Goal: Task Accomplishment & Management: Manage account settings

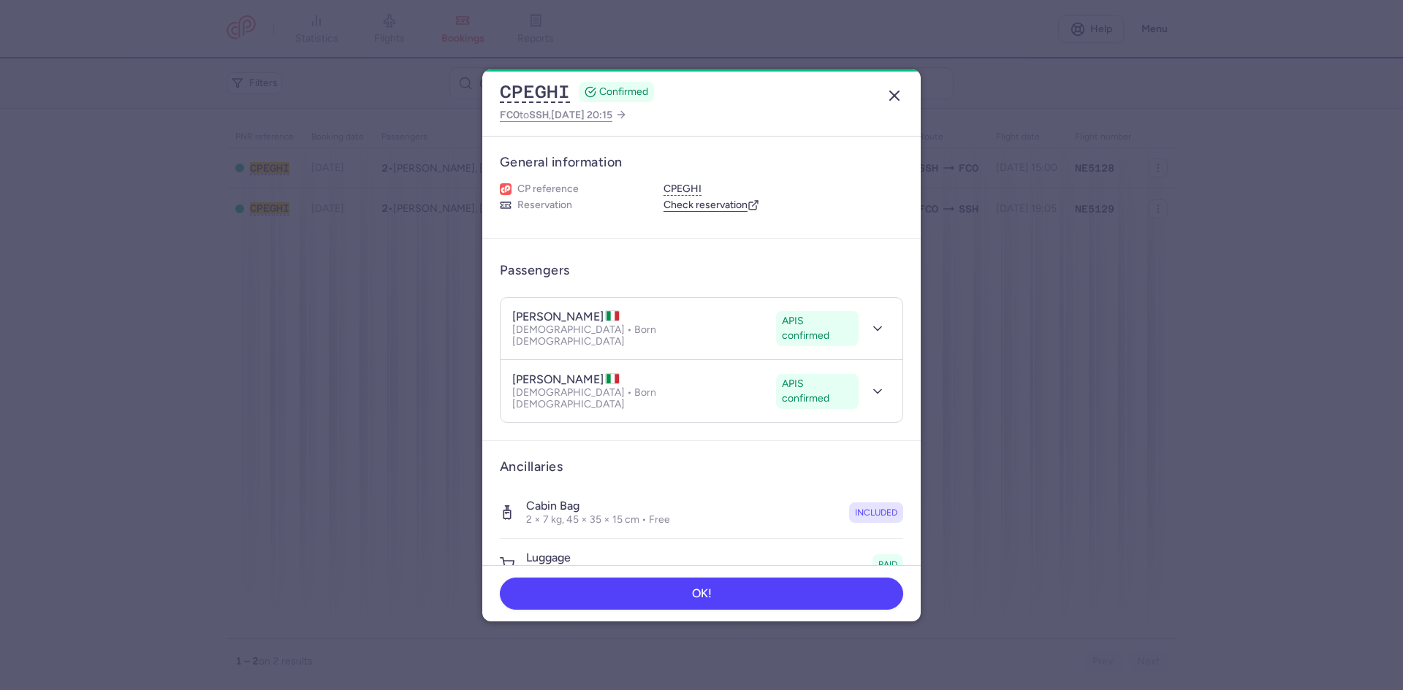
click at [902, 92] on icon "button" at bounding box center [894, 96] width 18 height 18
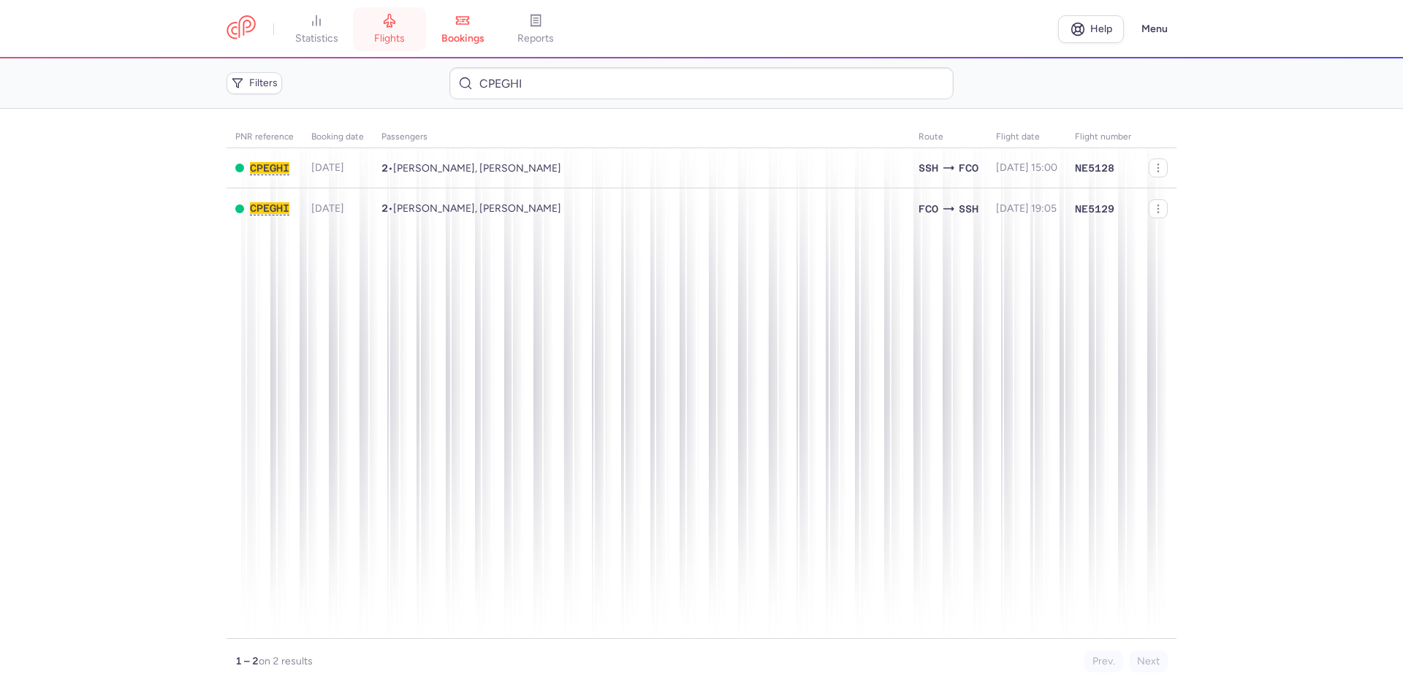
click at [397, 25] on icon at bounding box center [389, 20] width 15 height 15
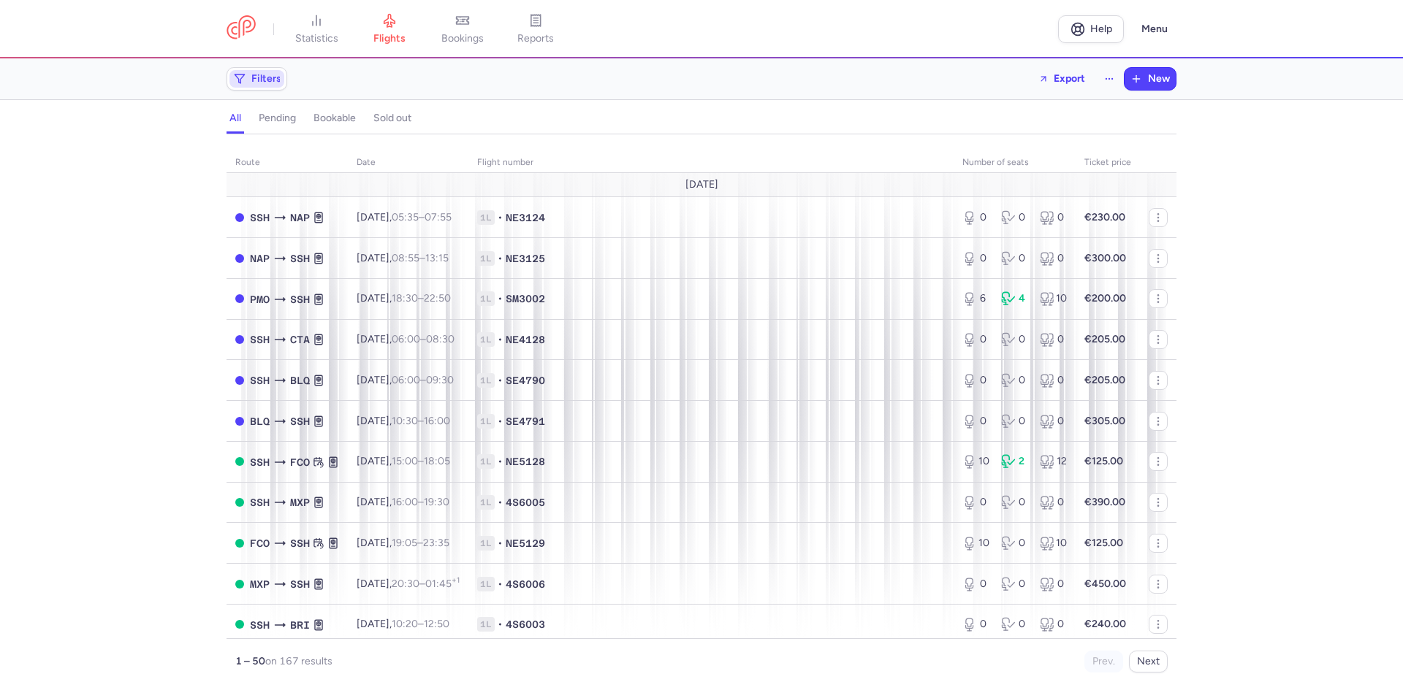
click at [257, 81] on span "Filters" at bounding box center [266, 79] width 30 height 12
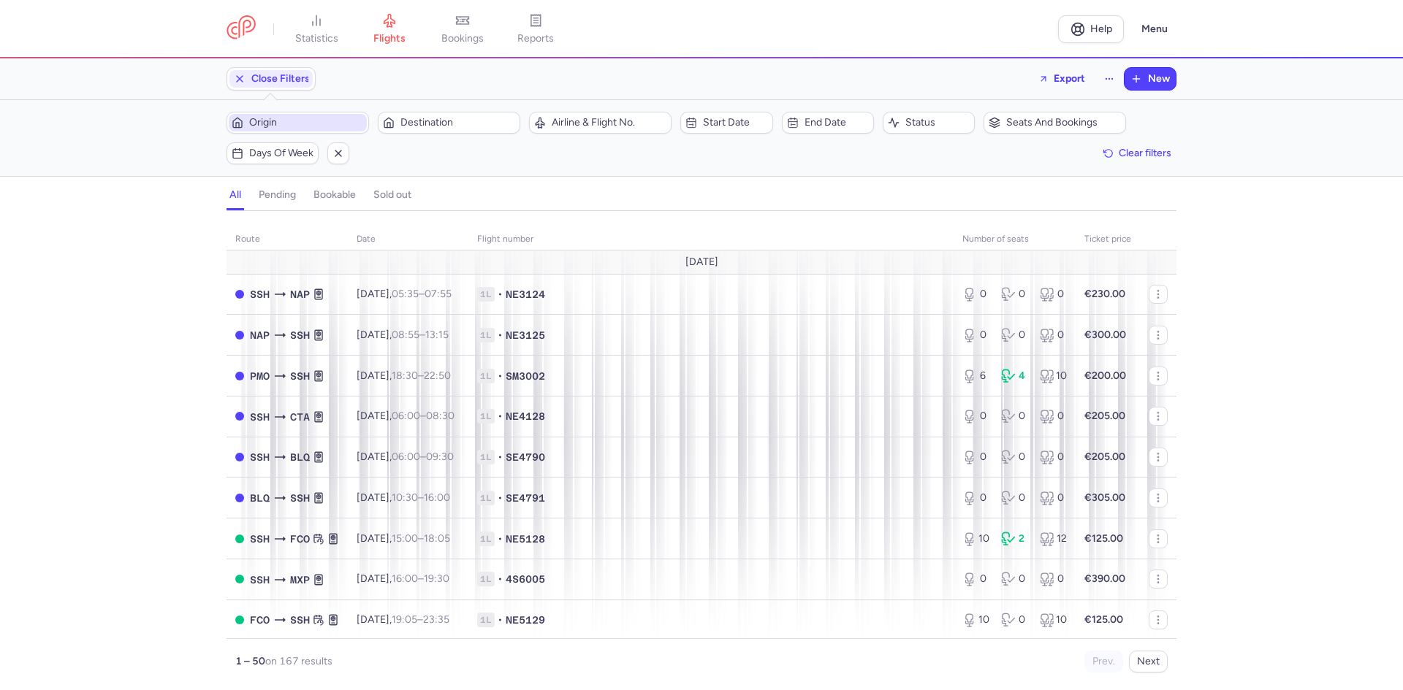
click at [309, 123] on span "Origin" at bounding box center [306, 123] width 115 height 12
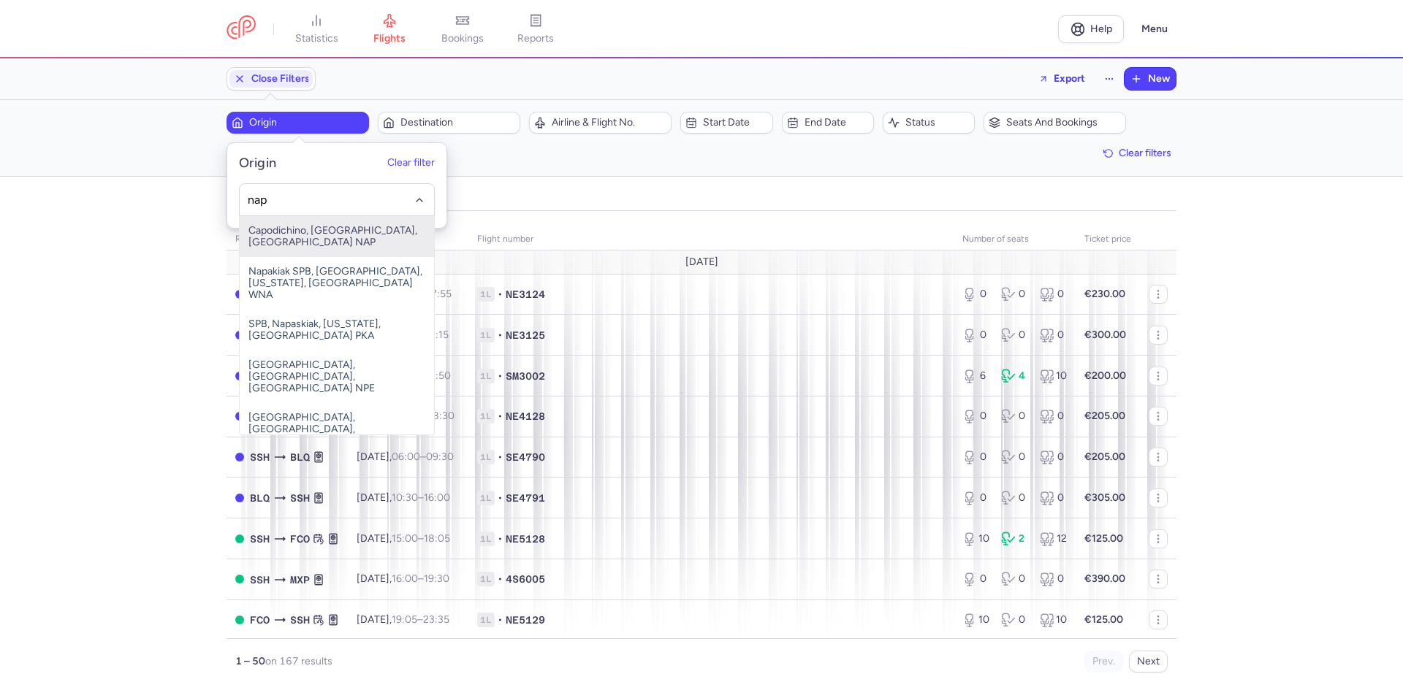
click at [352, 238] on span "Capodichino, [GEOGRAPHIC_DATA], [GEOGRAPHIC_DATA] NAP" at bounding box center [337, 236] width 194 height 41
type input "nap"
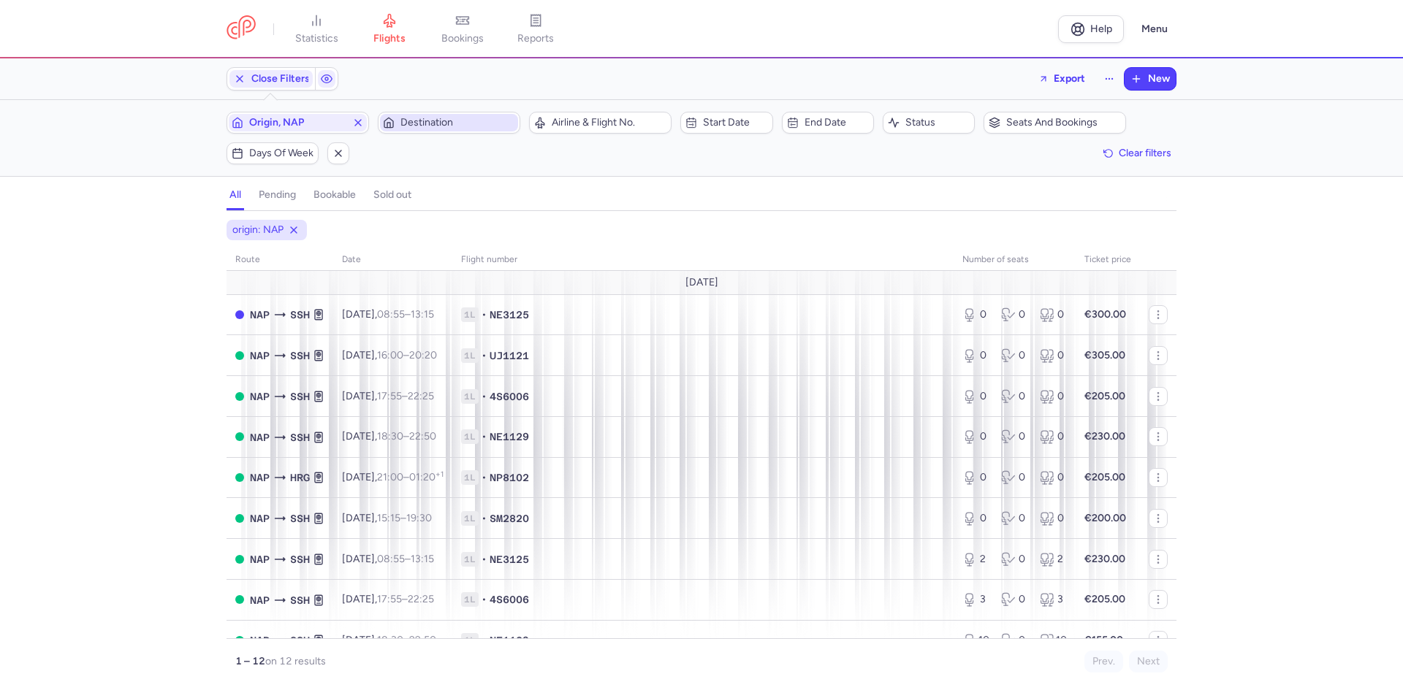
click at [470, 125] on span "Destination" at bounding box center [457, 123] width 115 height 12
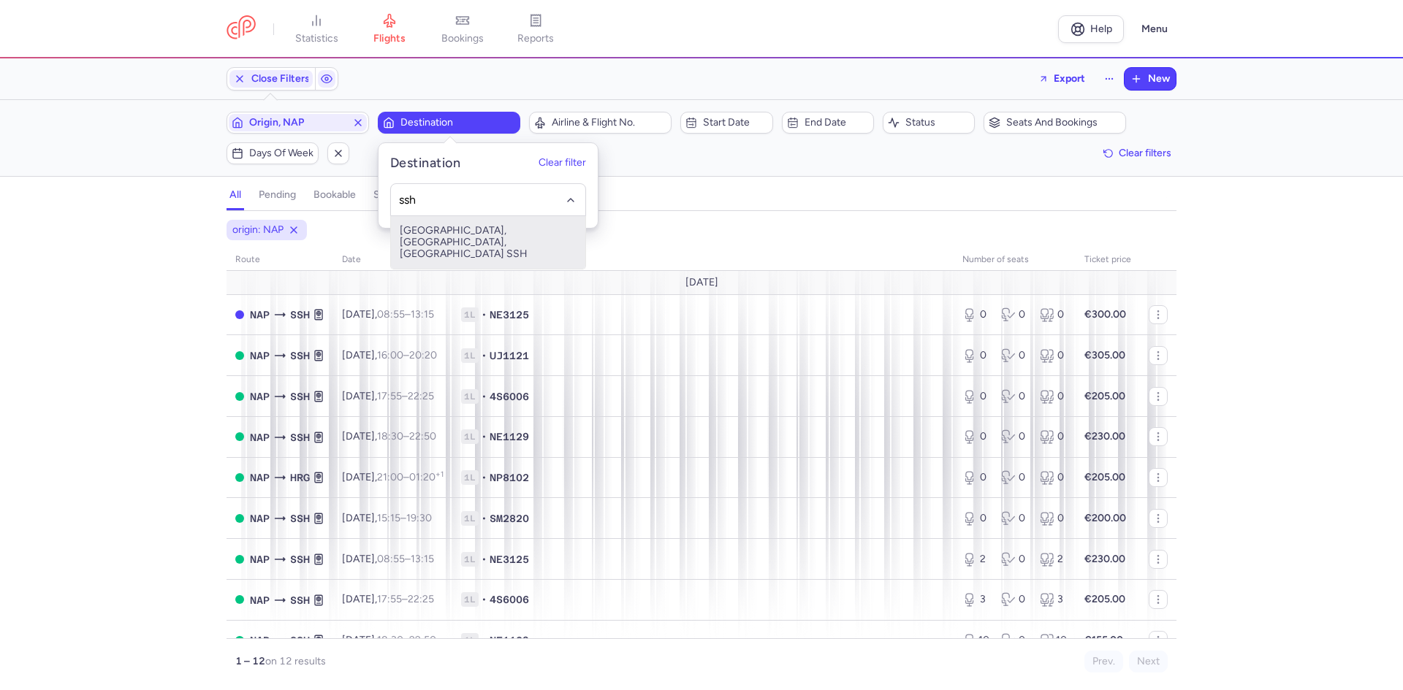
click at [460, 237] on span "[GEOGRAPHIC_DATA], [GEOGRAPHIC_DATA], [GEOGRAPHIC_DATA] SSH" at bounding box center [488, 242] width 194 height 53
type input "ssh"
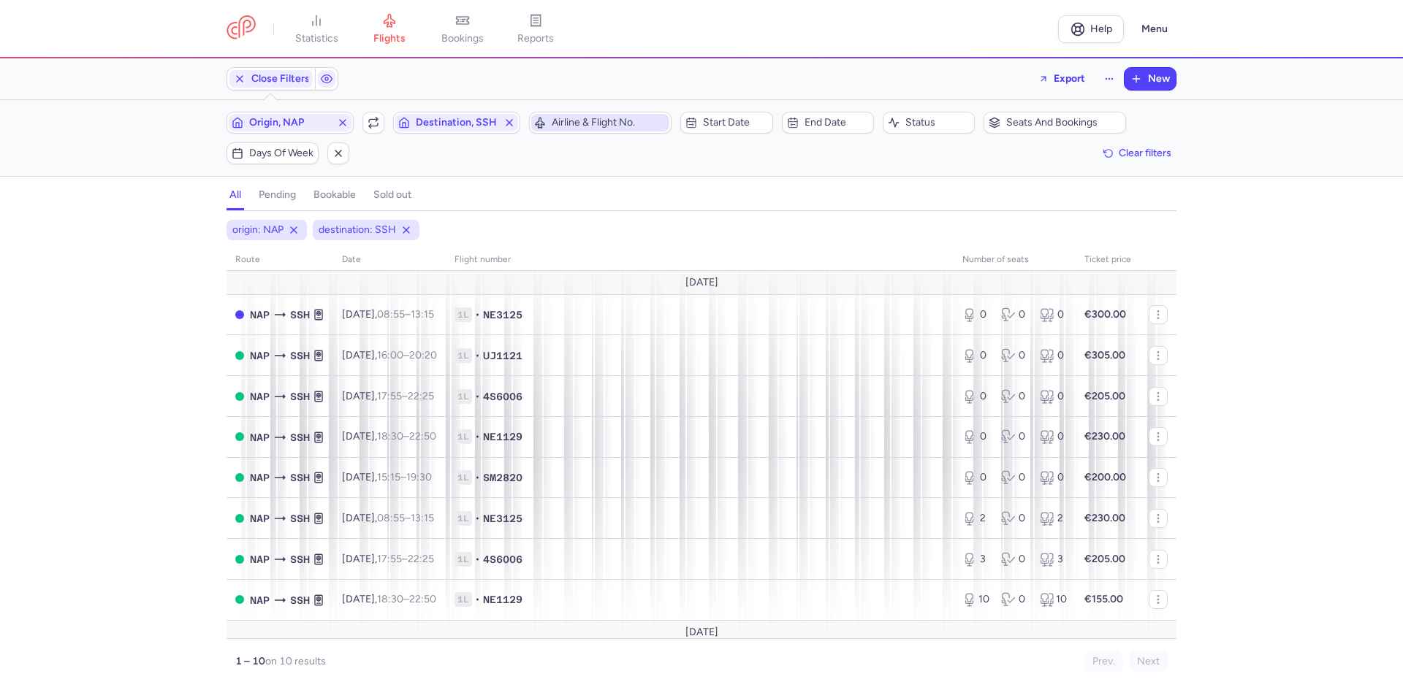
click at [620, 128] on span "Airline & Flight No." at bounding box center [609, 123] width 115 height 12
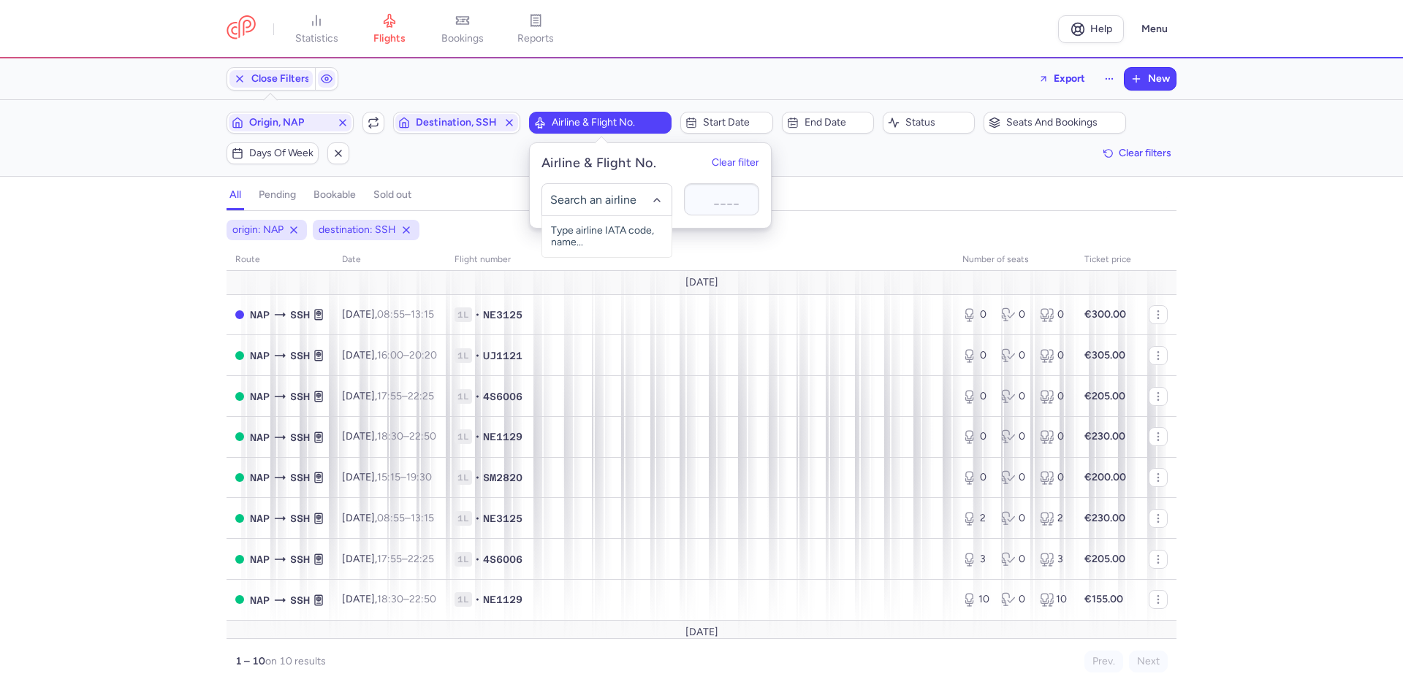
click at [604, 199] on input "-searchbox" at bounding box center [607, 200] width 114 height 16
type input "NE1129"
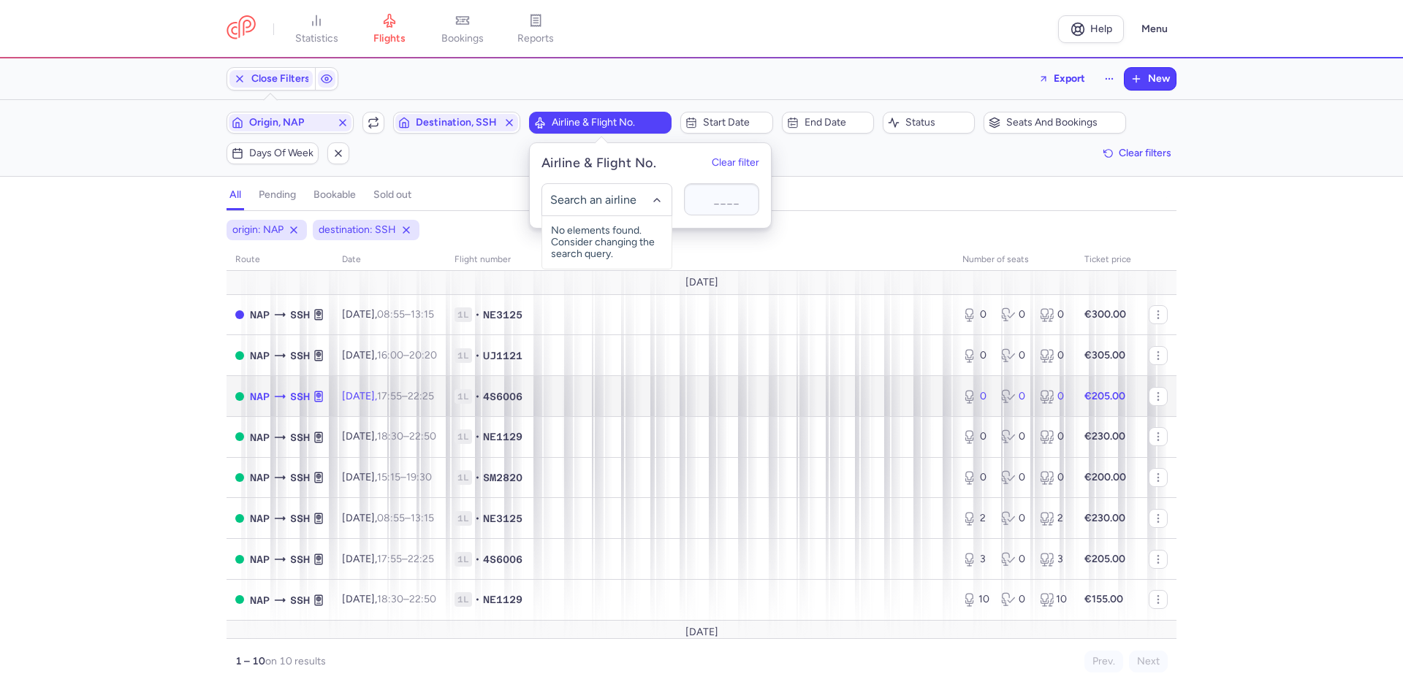
click at [770, 391] on span "1L • 4S6006" at bounding box center [699, 396] width 490 height 15
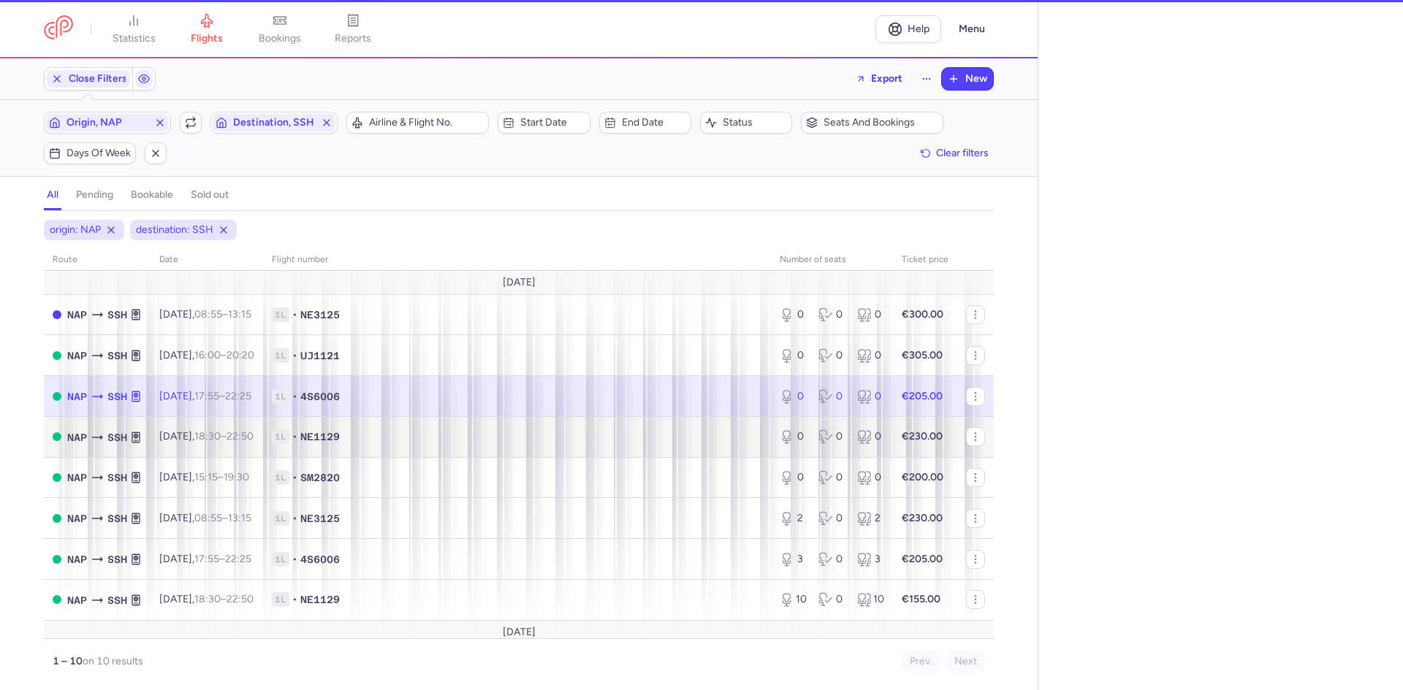
select select "days"
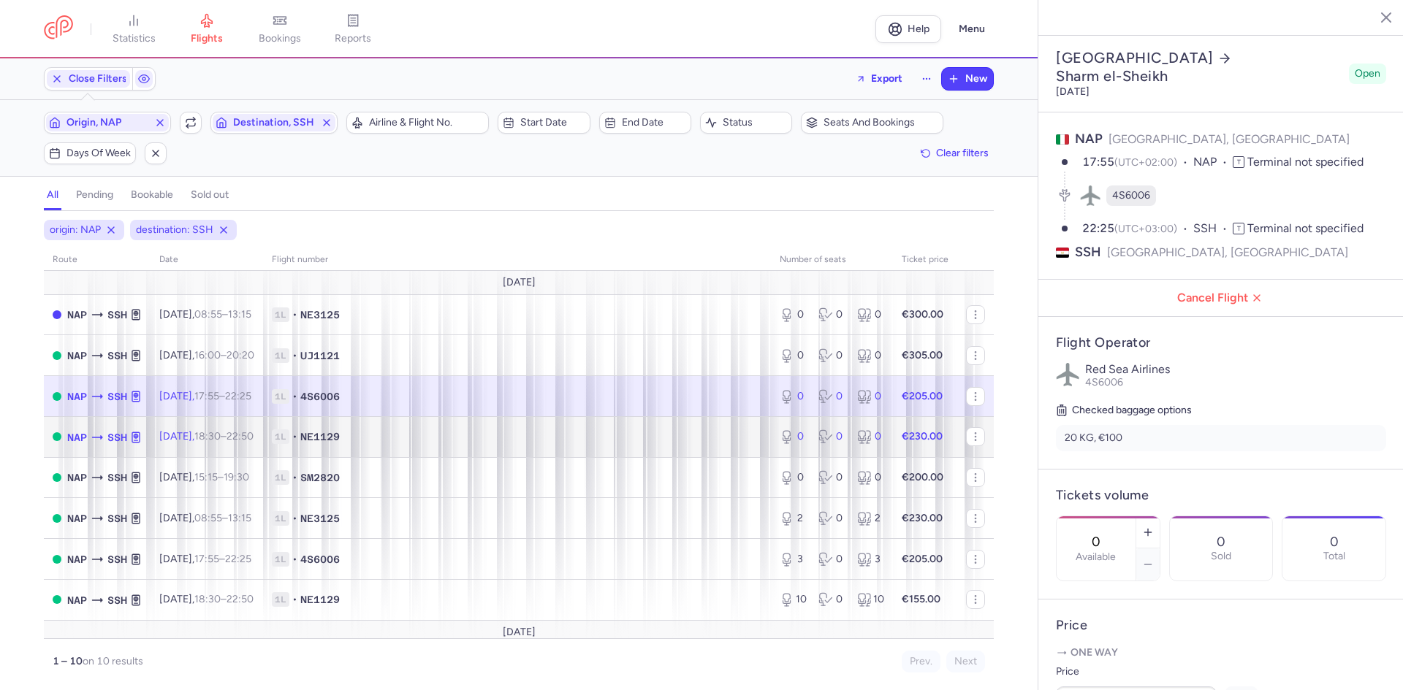
click at [91, 440] on icon at bounding box center [97, 437] width 15 height 15
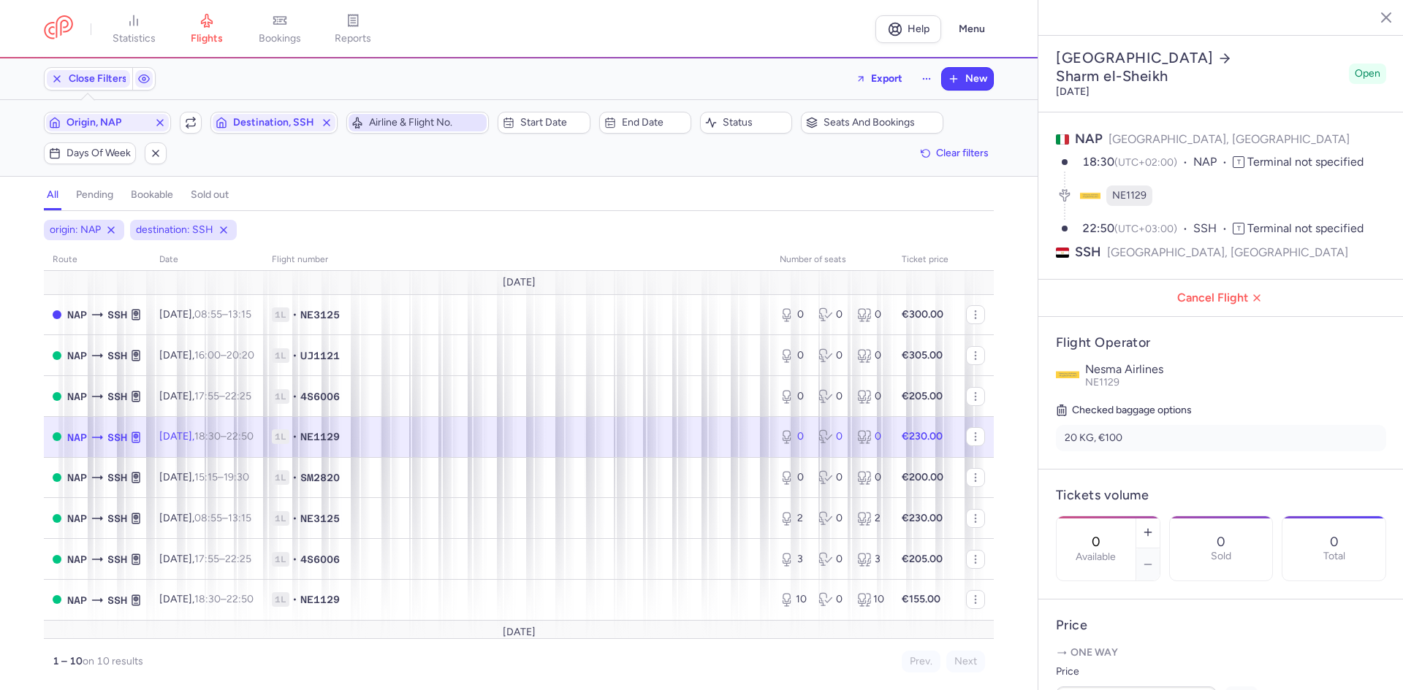
click at [436, 126] on span "Airline & Flight No." at bounding box center [426, 123] width 115 height 12
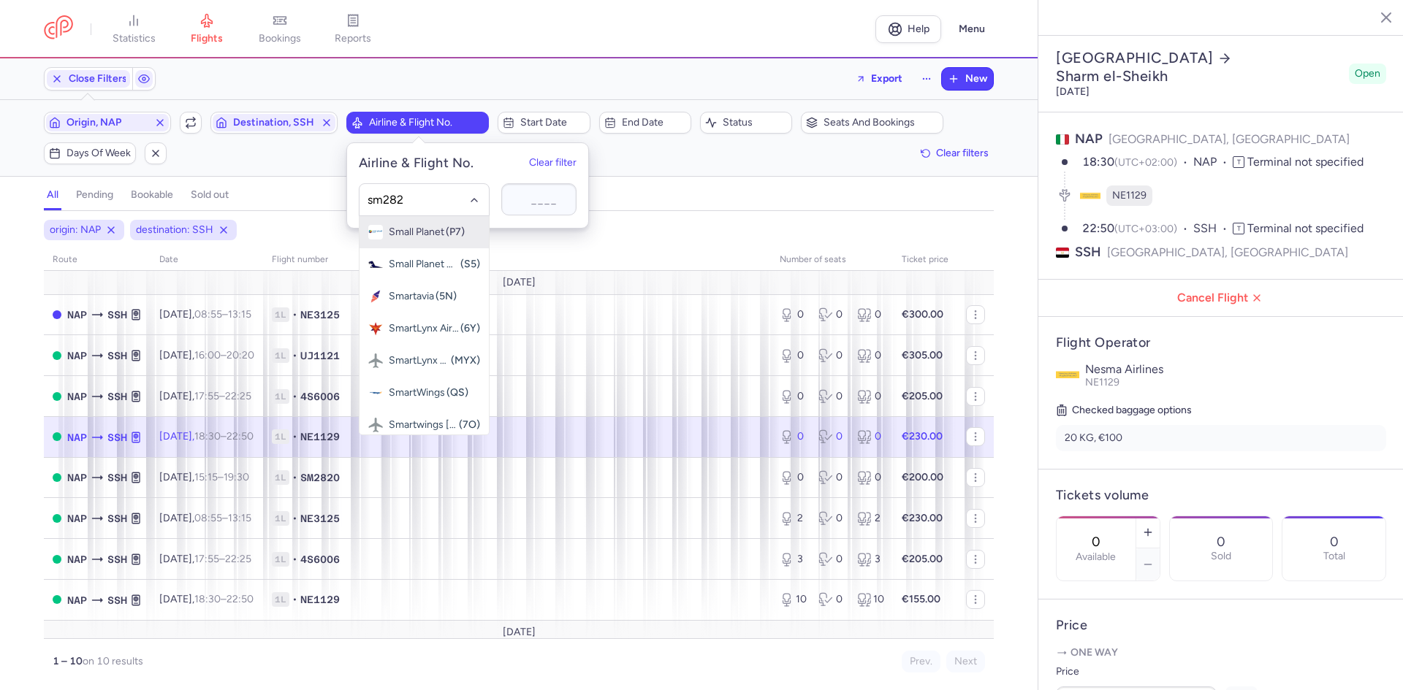
type input "sm2820"
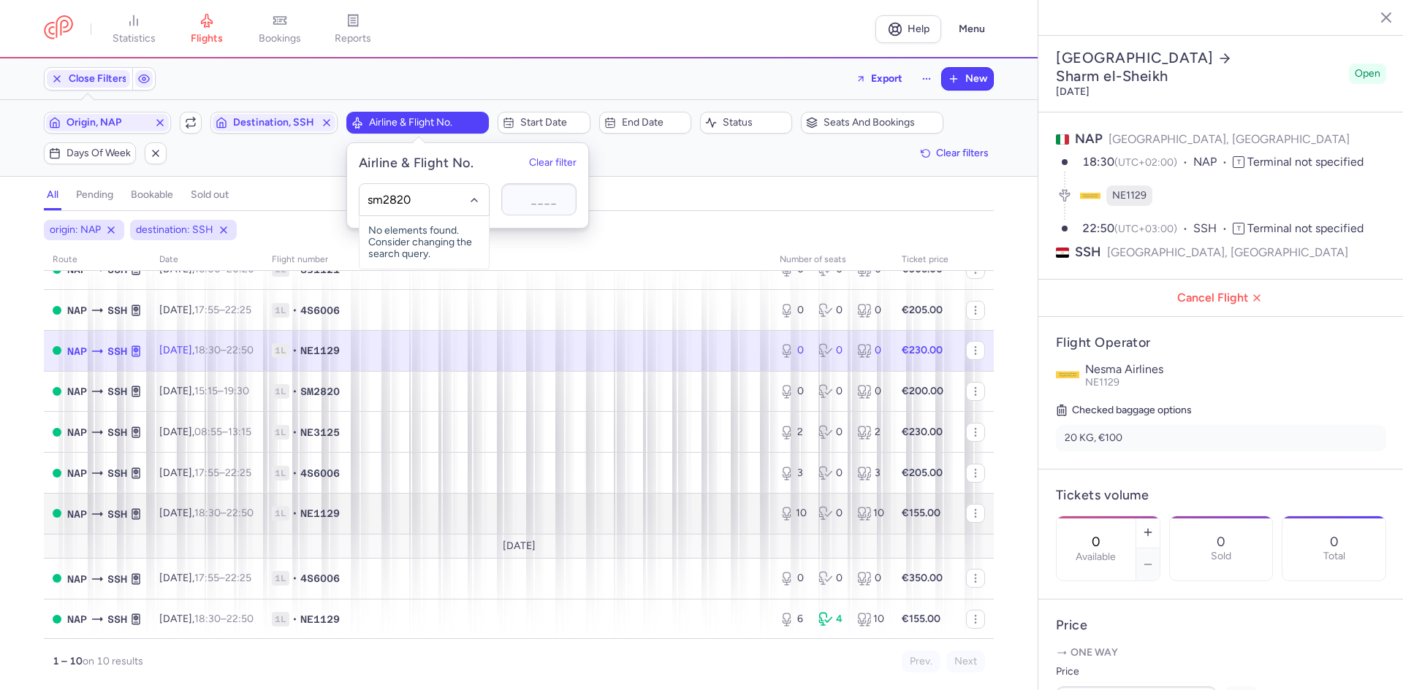
scroll to position [87, 0]
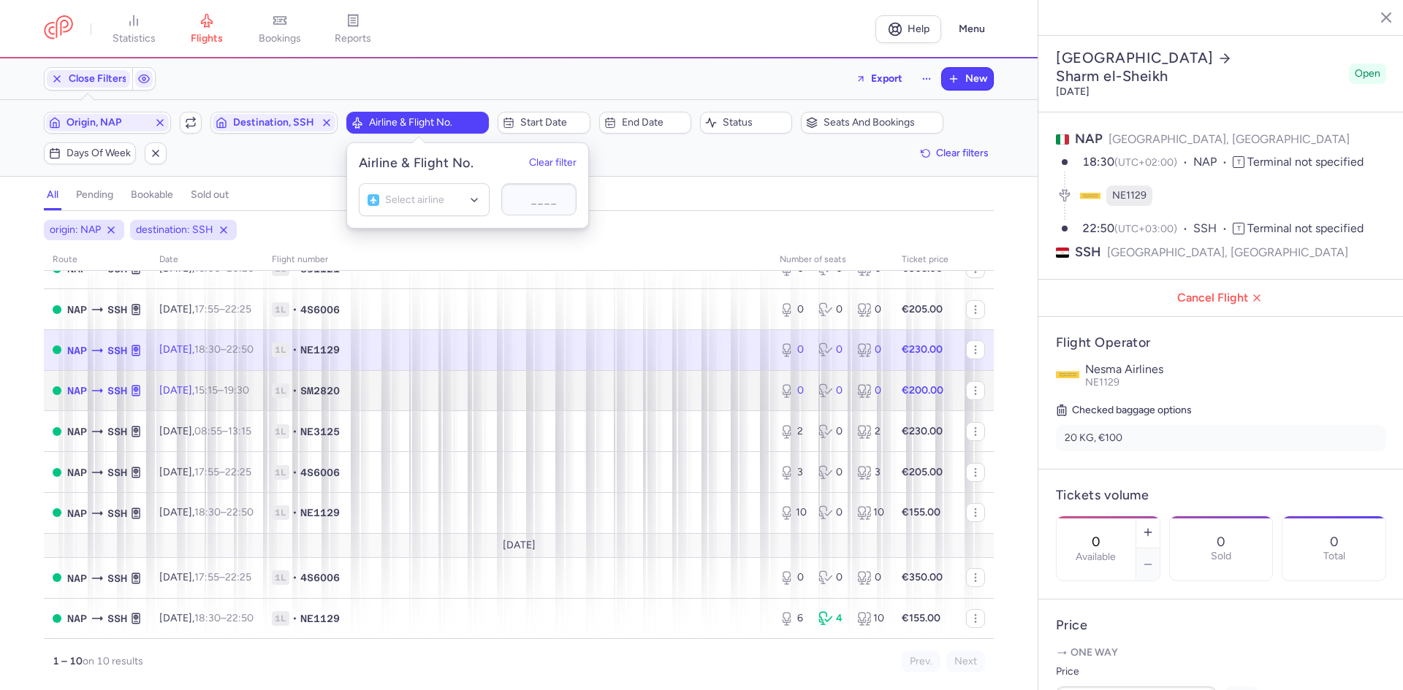
click at [96, 388] on icon at bounding box center [97, 391] width 15 height 15
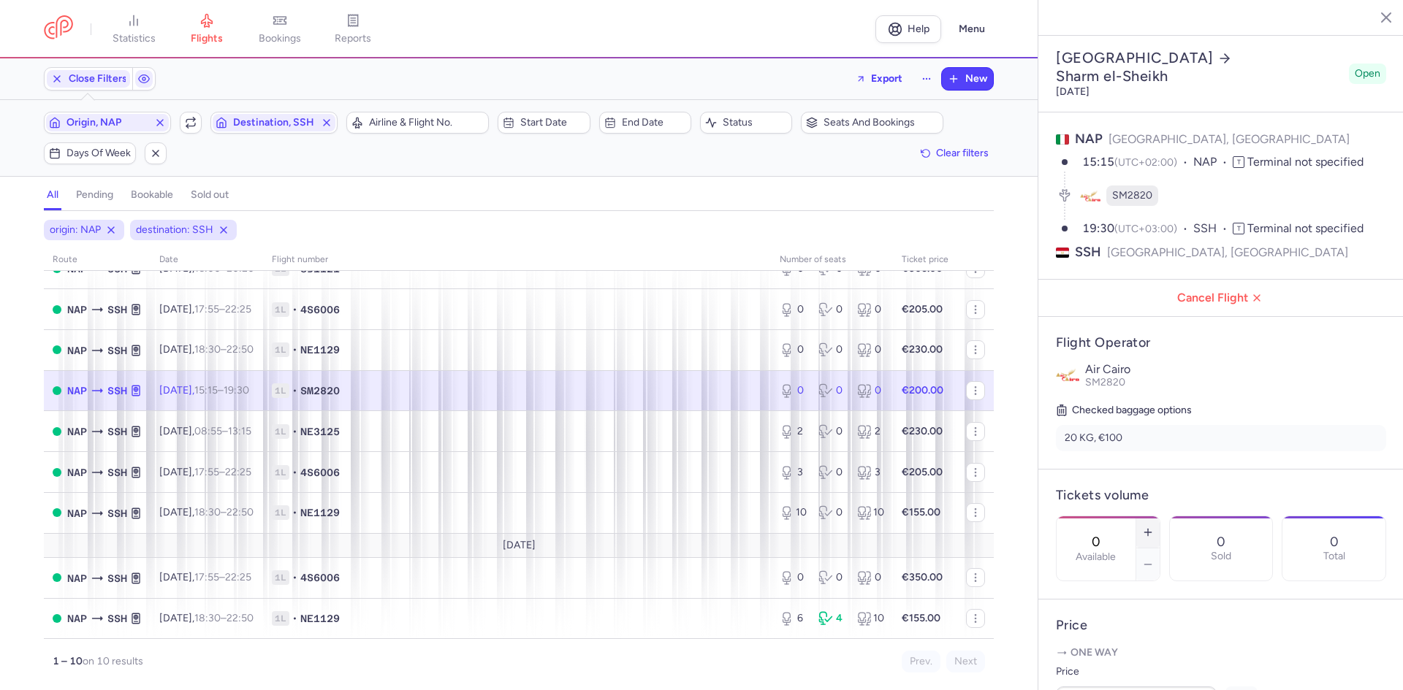
click at [1154, 527] on icon "button" at bounding box center [1148, 533] width 12 height 12
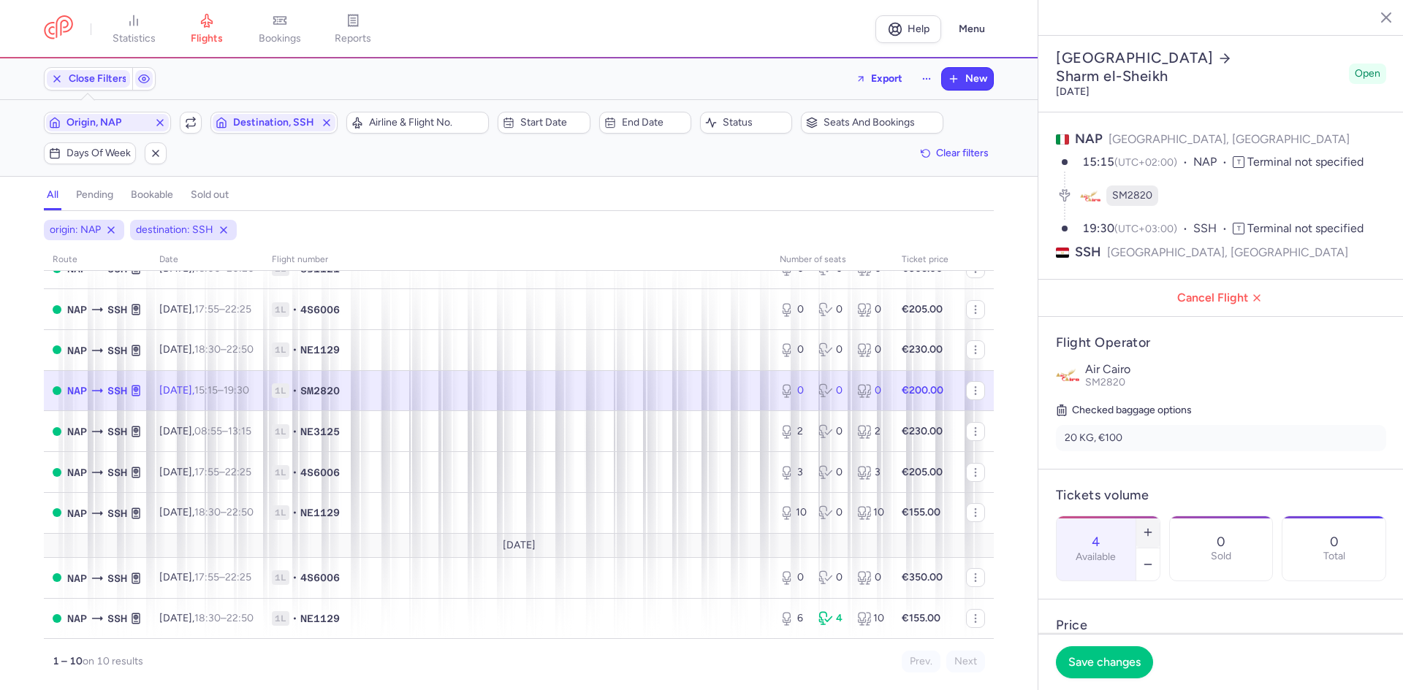
type input "5"
click at [1105, 663] on span "Save changes" at bounding box center [1104, 661] width 72 height 13
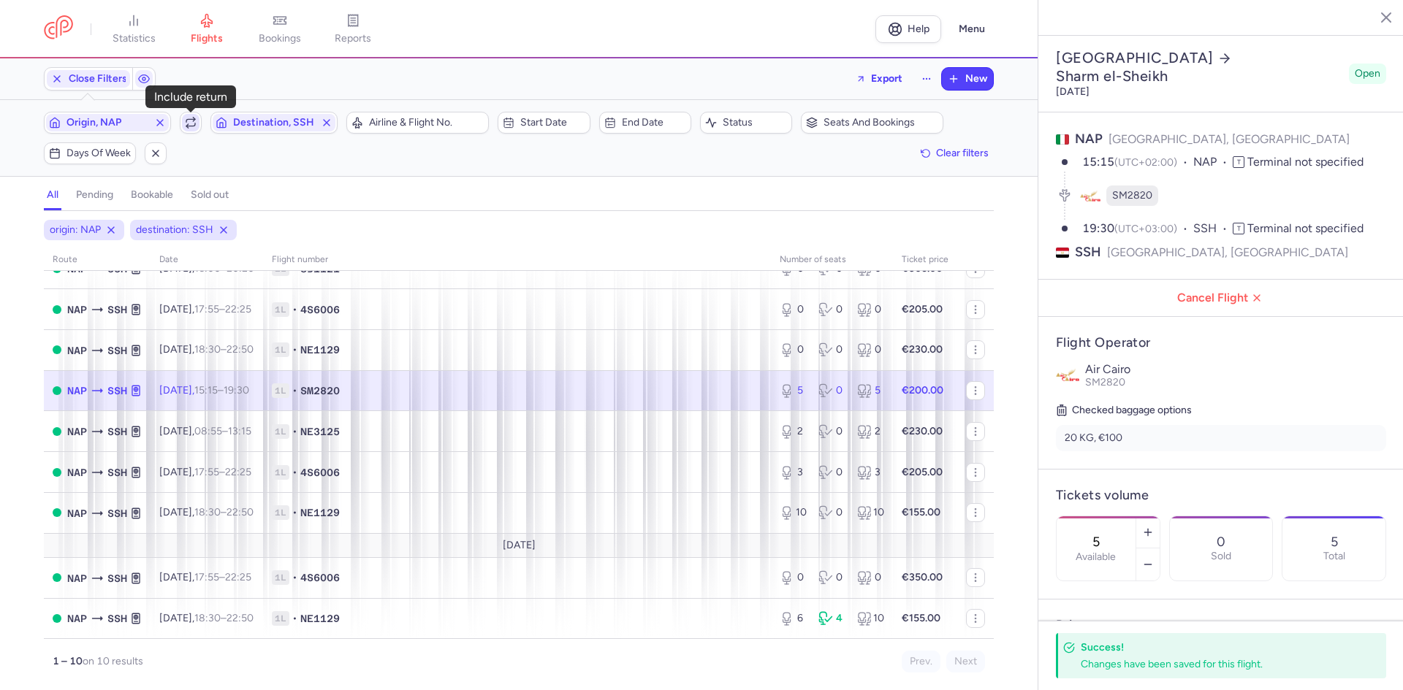
click at [189, 121] on icon "button" at bounding box center [191, 123] width 12 height 12
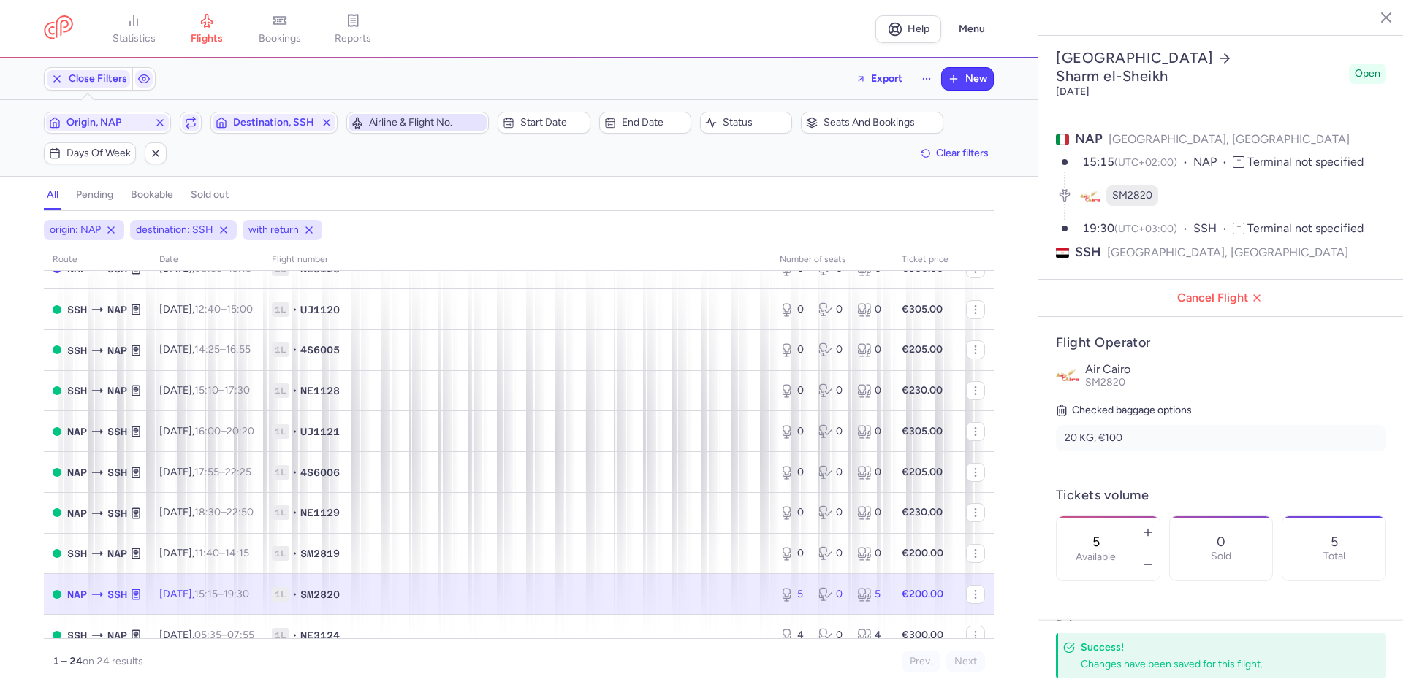
click at [451, 126] on span "Airline & Flight No." at bounding box center [426, 123] width 115 height 12
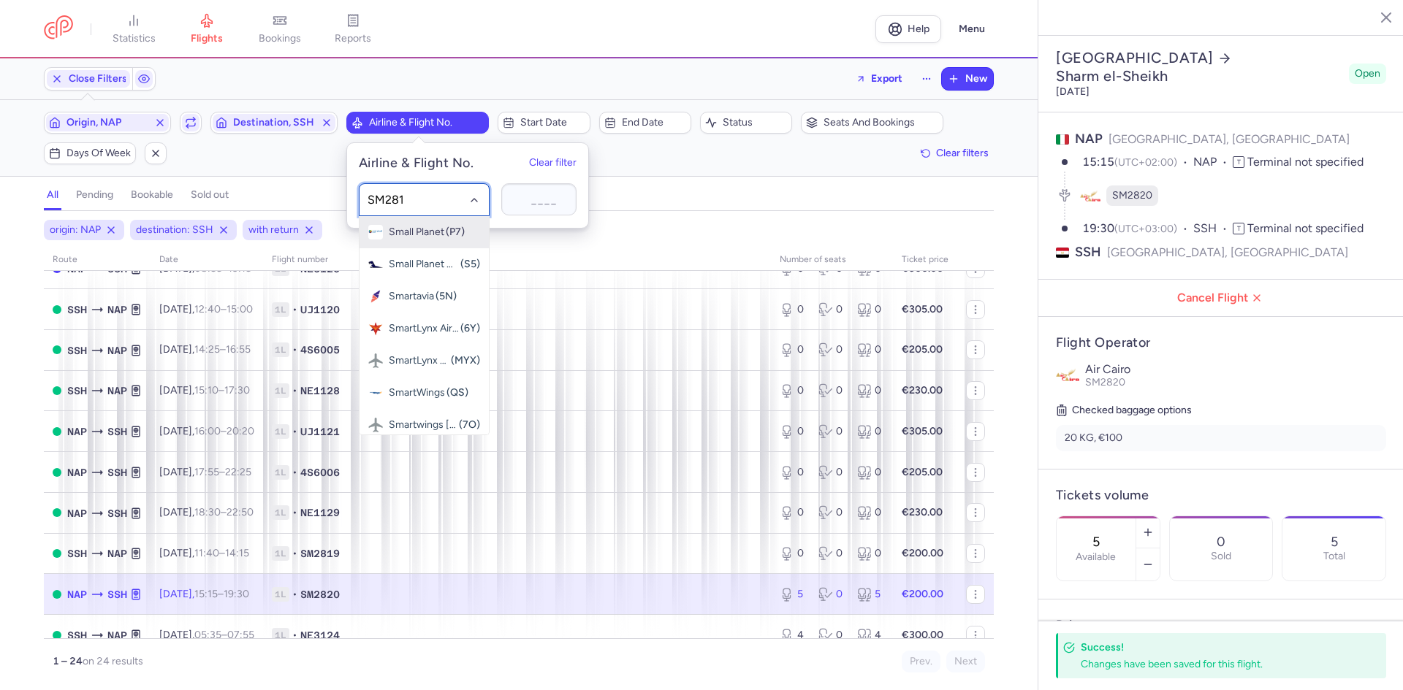
type input "SM2819"
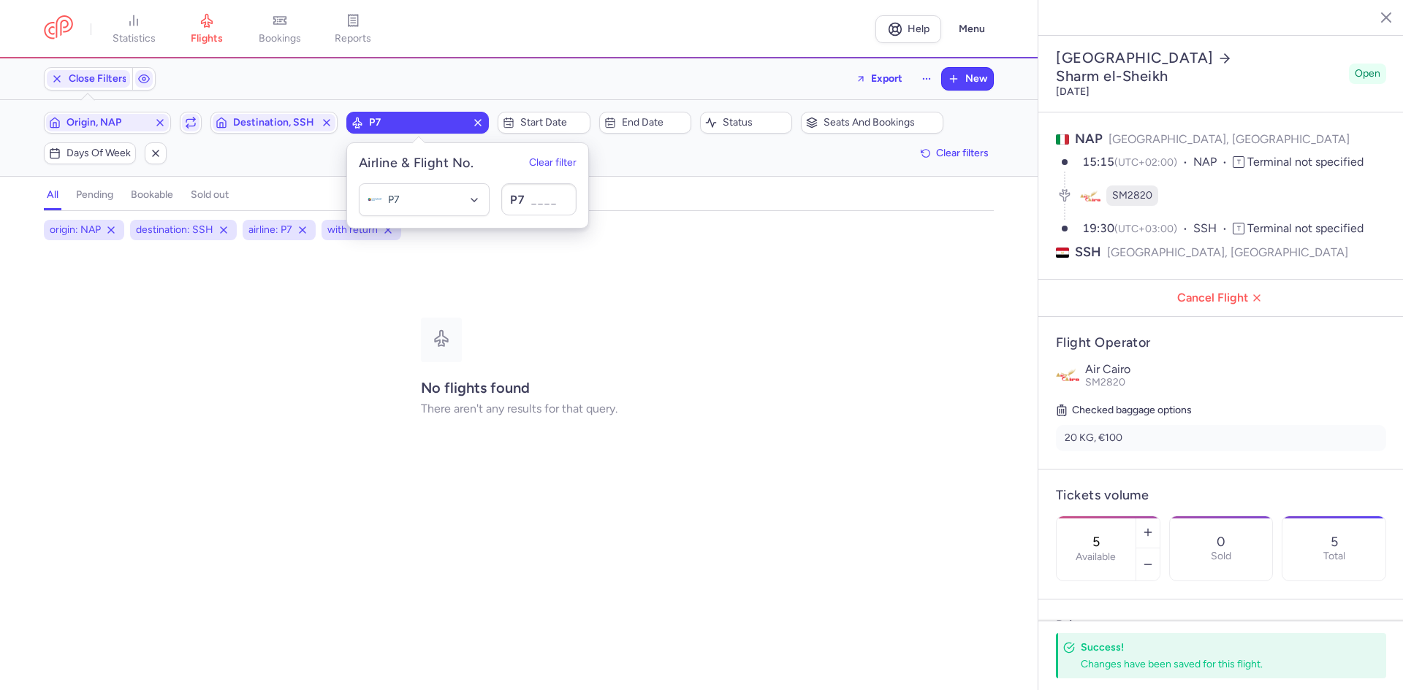
click at [419, 125] on span "P7" at bounding box center [417, 123] width 97 height 12
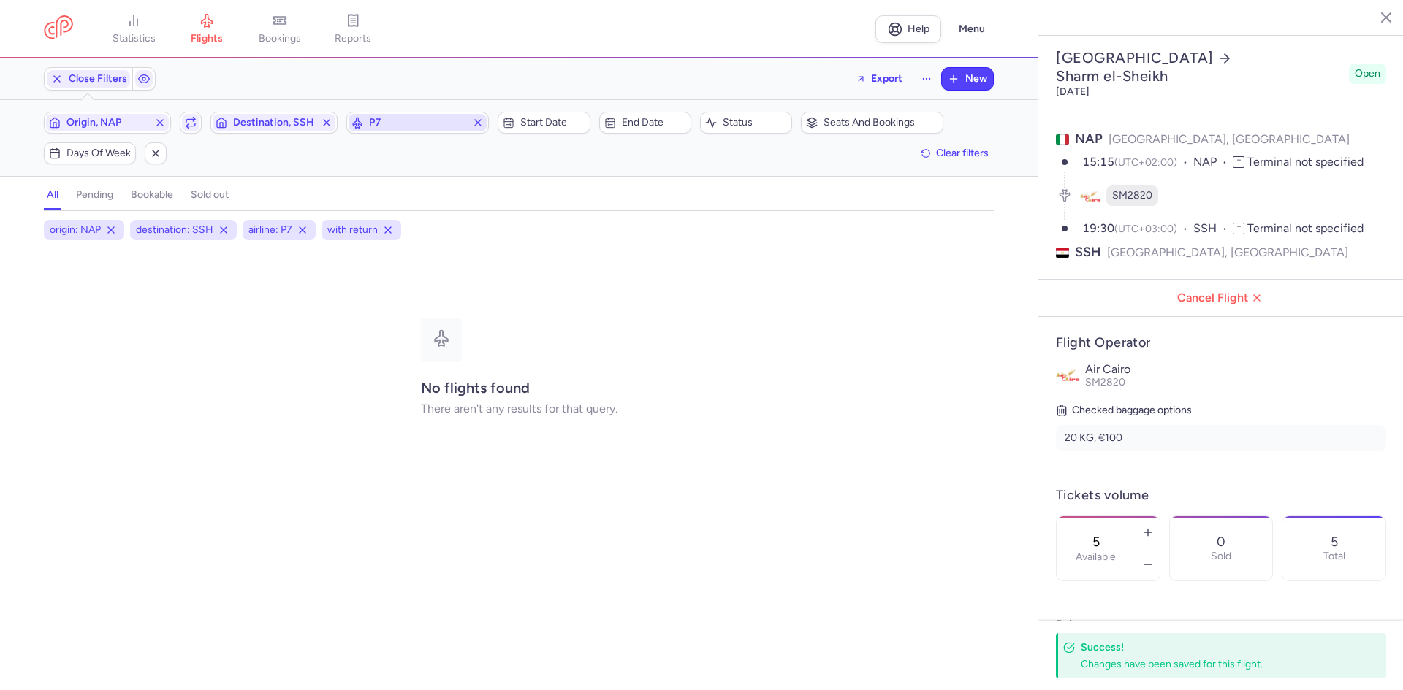
click at [419, 125] on span "P7" at bounding box center [417, 123] width 97 height 12
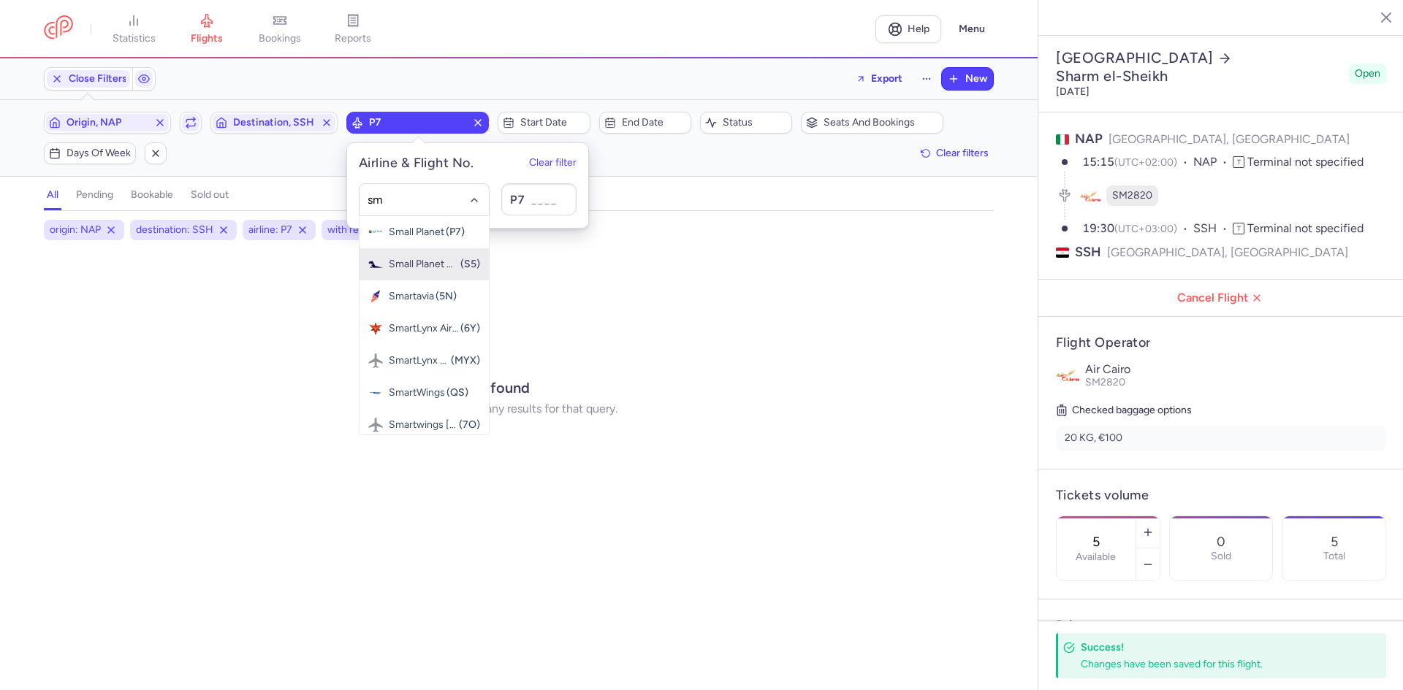
type input "s"
type input "air ca"
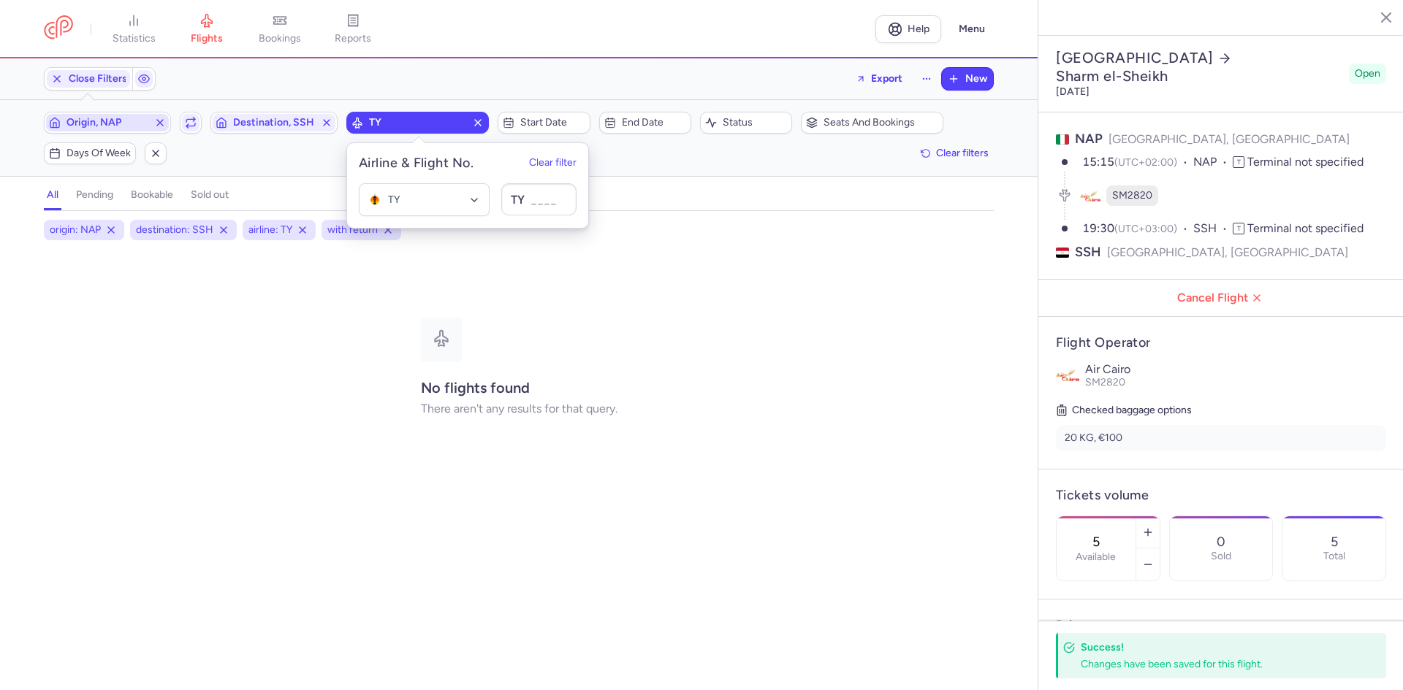
click at [113, 125] on span "Origin, NAP" at bounding box center [107, 123] width 82 height 12
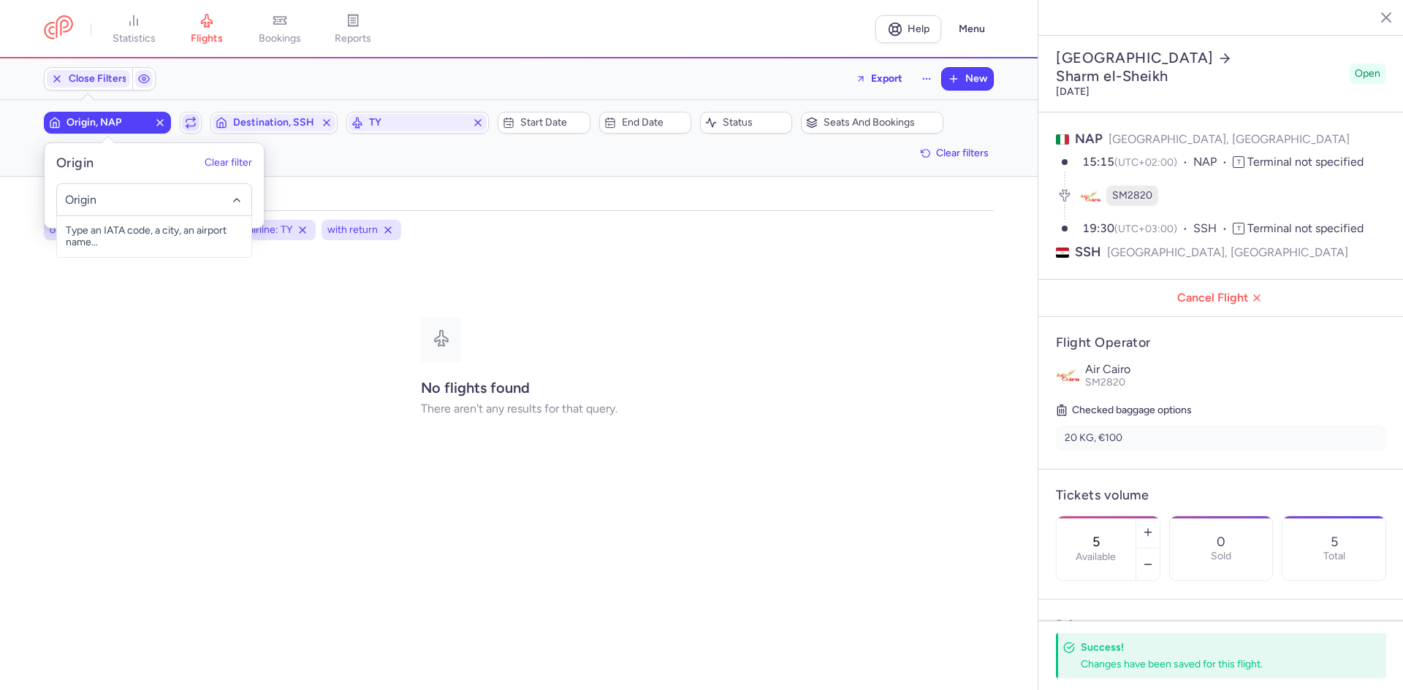
click at [198, 123] on span "button" at bounding box center [191, 123] width 18 height 18
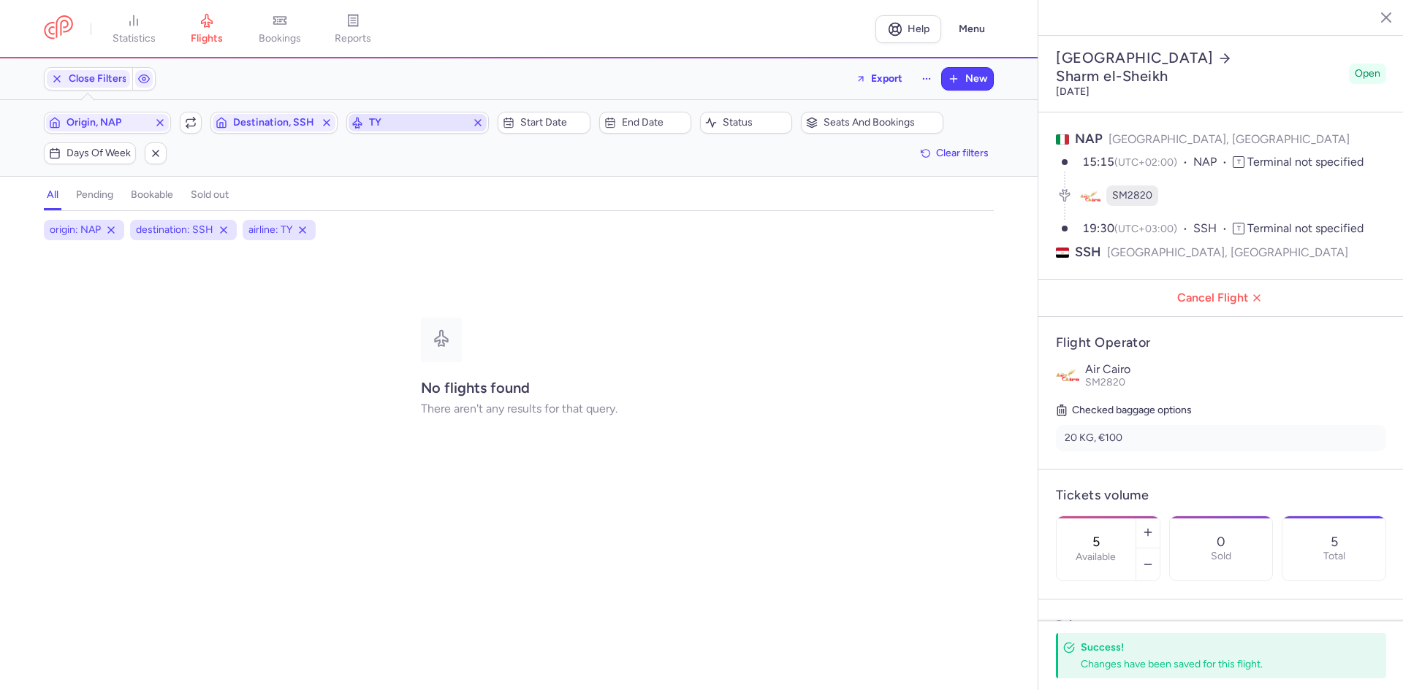
click at [408, 118] on span "TY" at bounding box center [417, 123] width 97 height 12
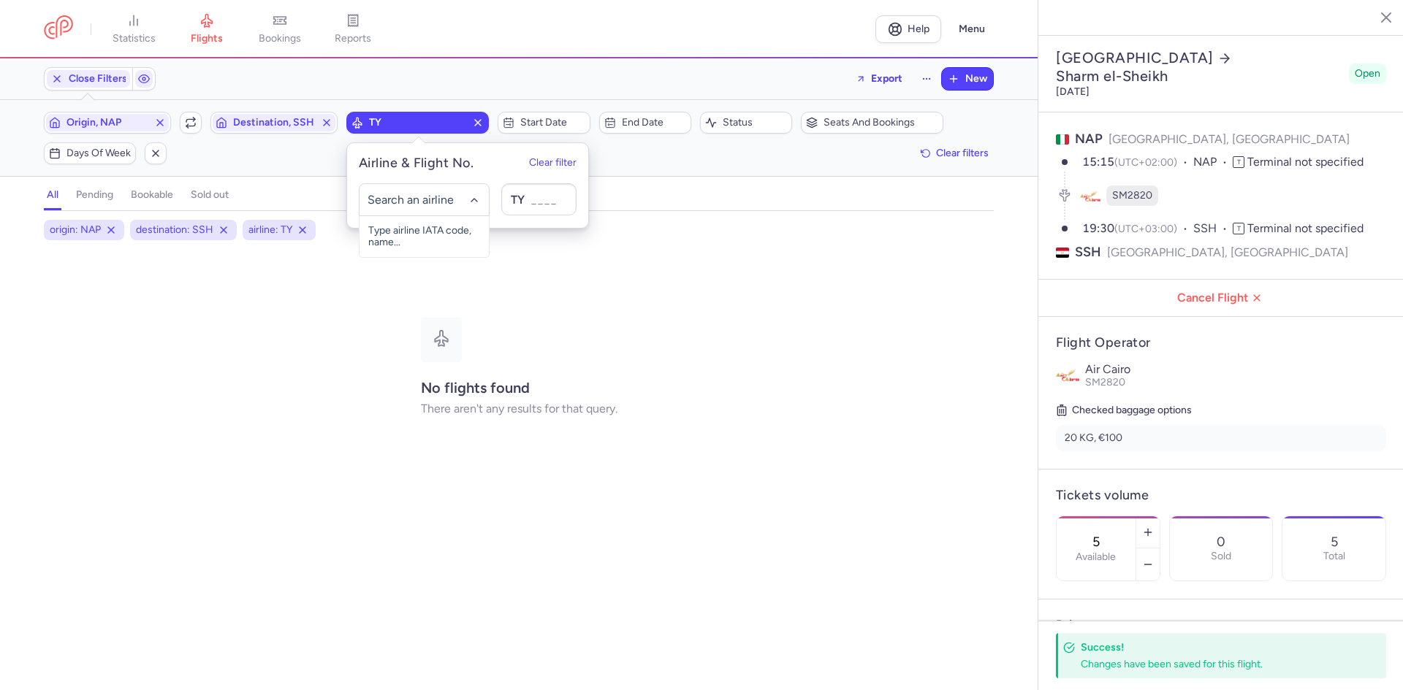
click at [476, 122] on icon "button" at bounding box center [478, 123] width 12 height 12
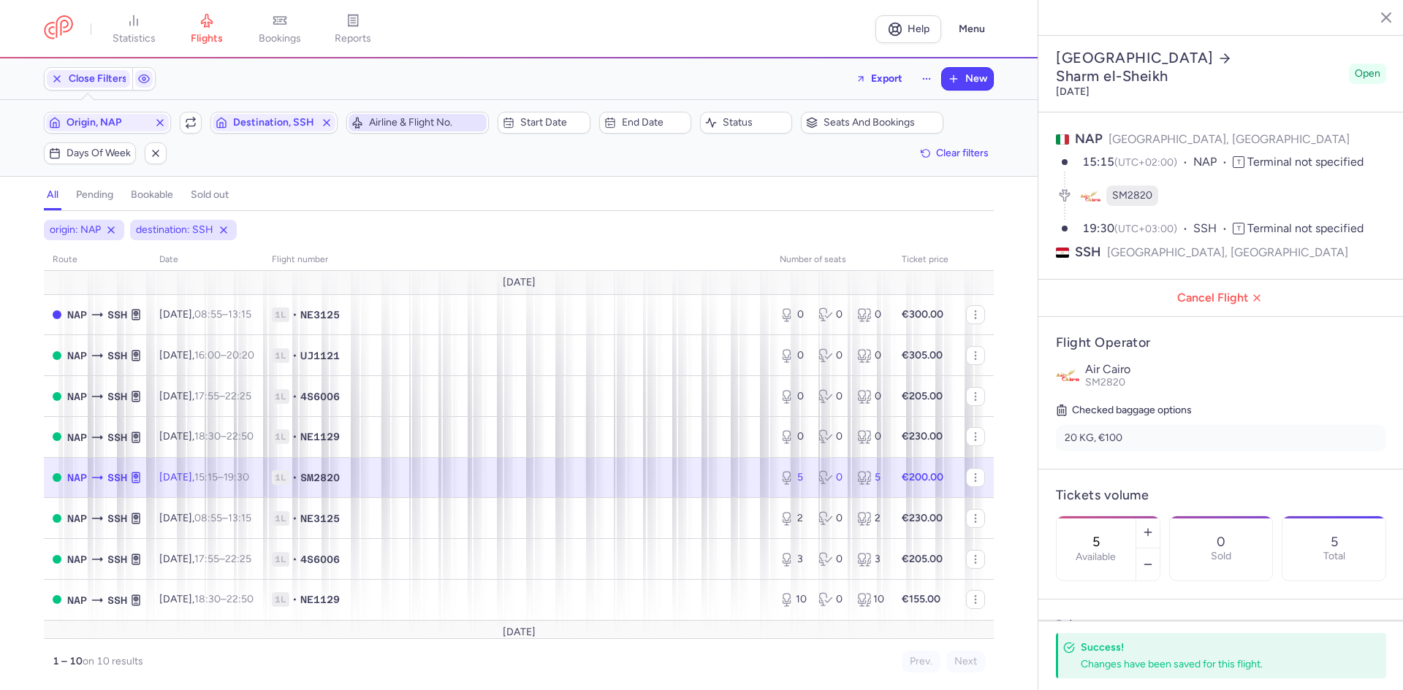
click at [406, 120] on span "Airline & Flight No." at bounding box center [426, 123] width 115 height 12
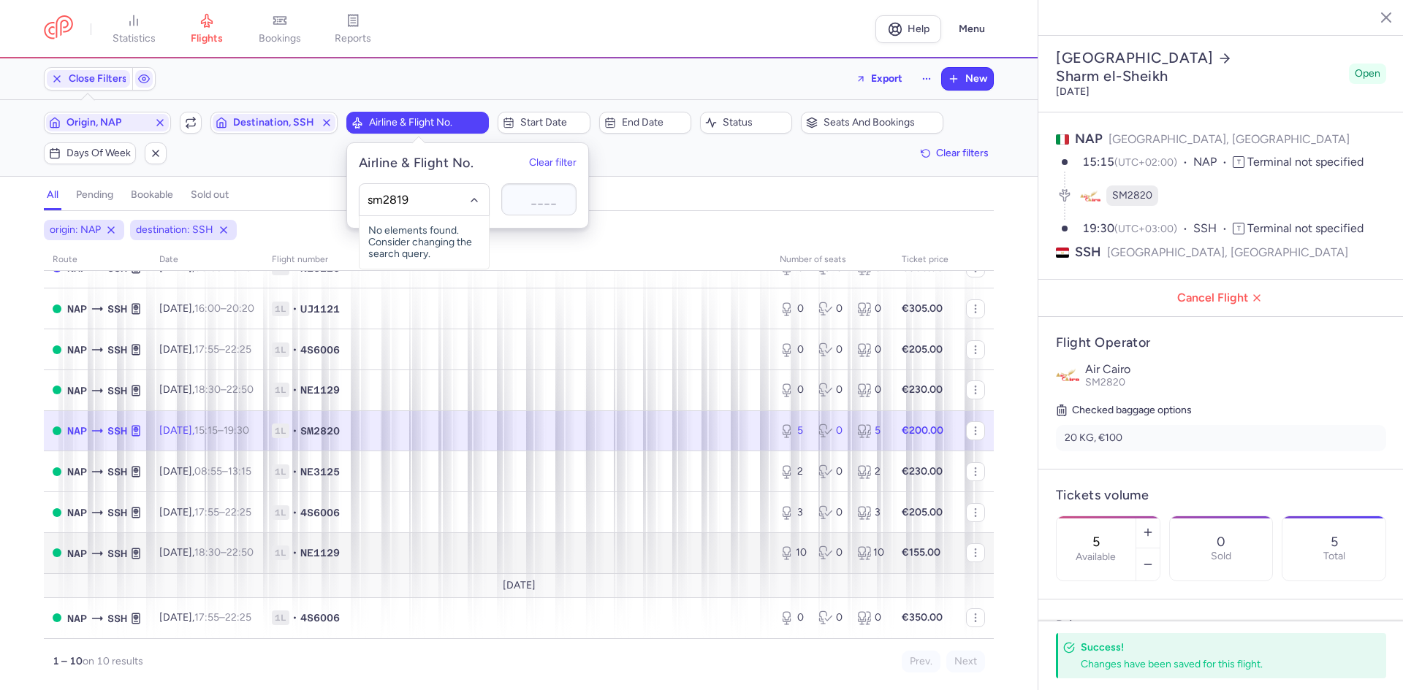
scroll to position [73, 0]
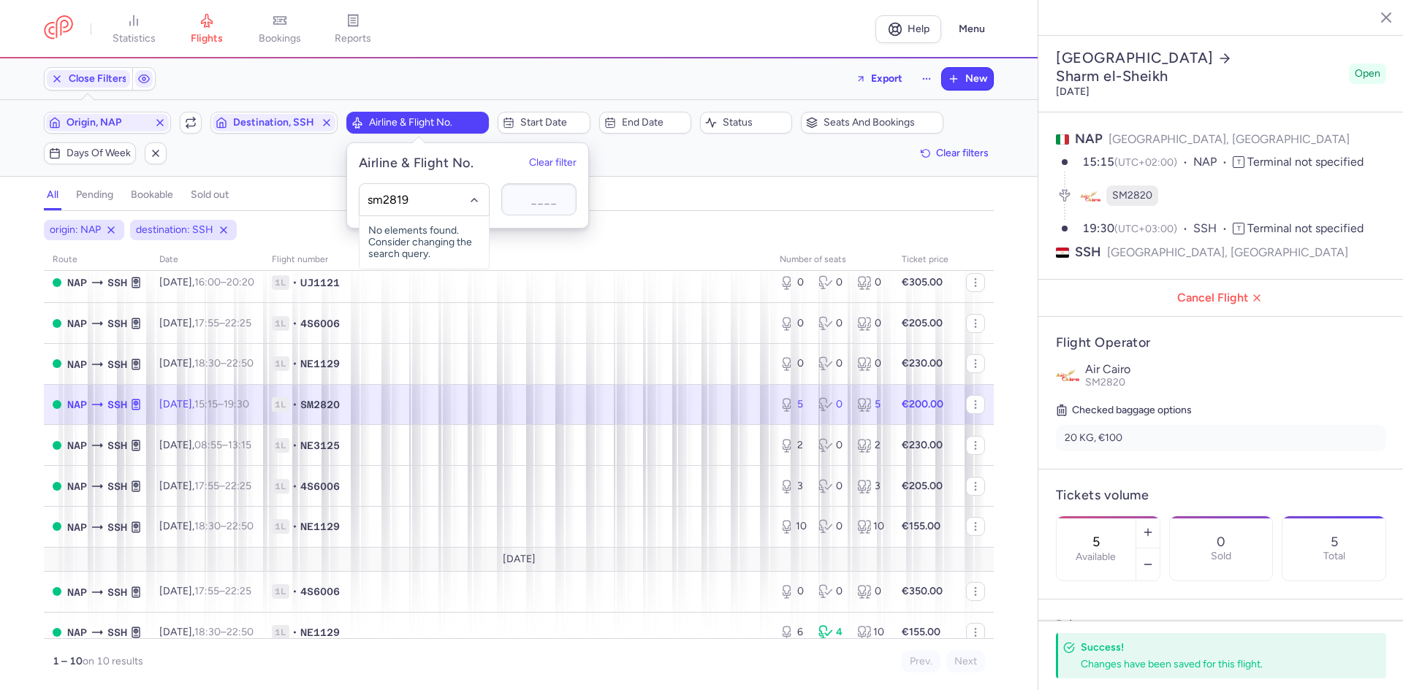
click at [419, 202] on input "sm2819" at bounding box center [424, 200] width 114 height 16
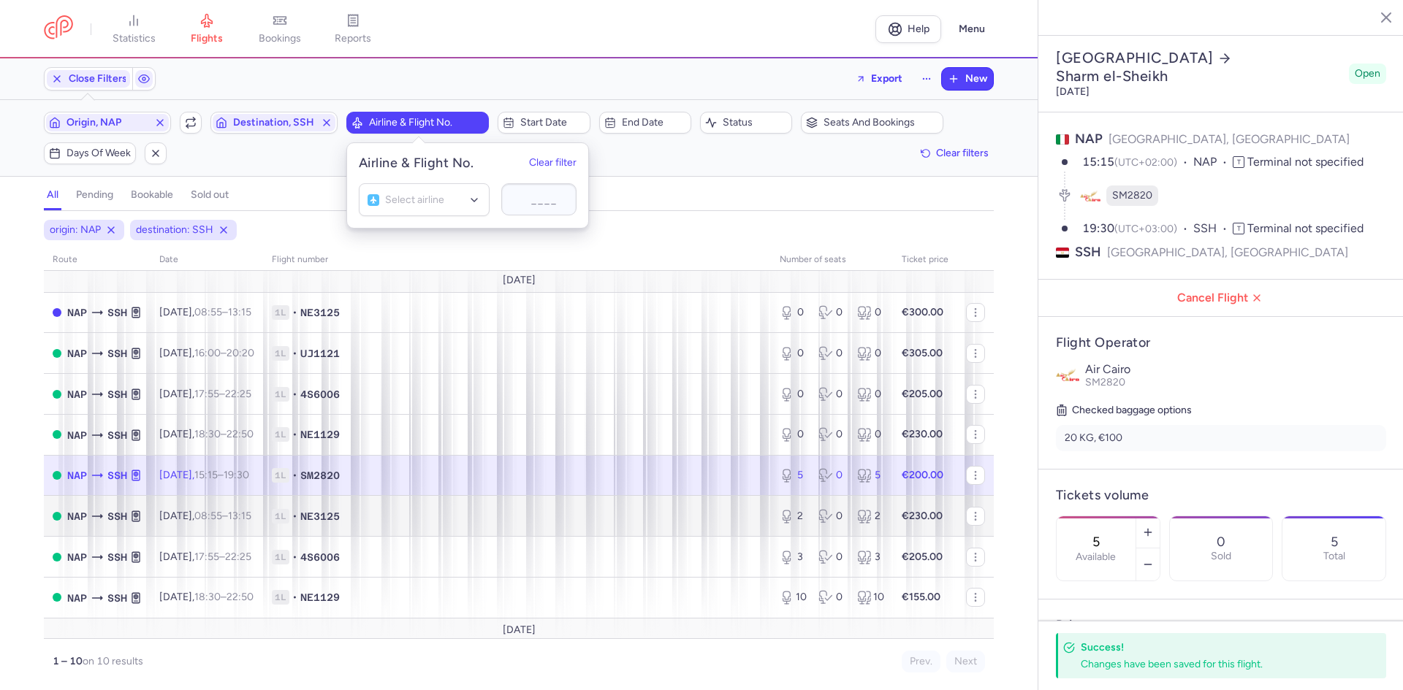
scroll to position [0, 0]
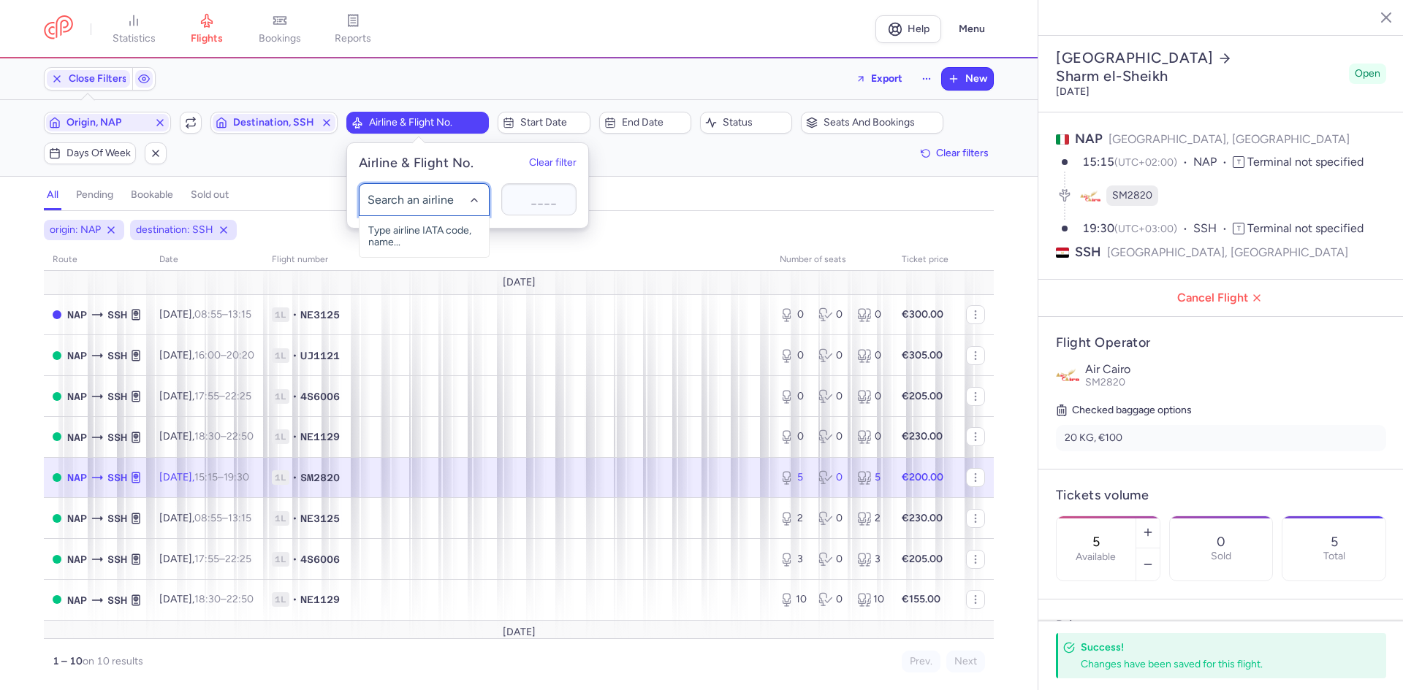
click at [397, 189] on div at bounding box center [424, 199] width 131 height 33
type input "SM2819"
click at [197, 121] on icon "button" at bounding box center [191, 123] width 12 height 12
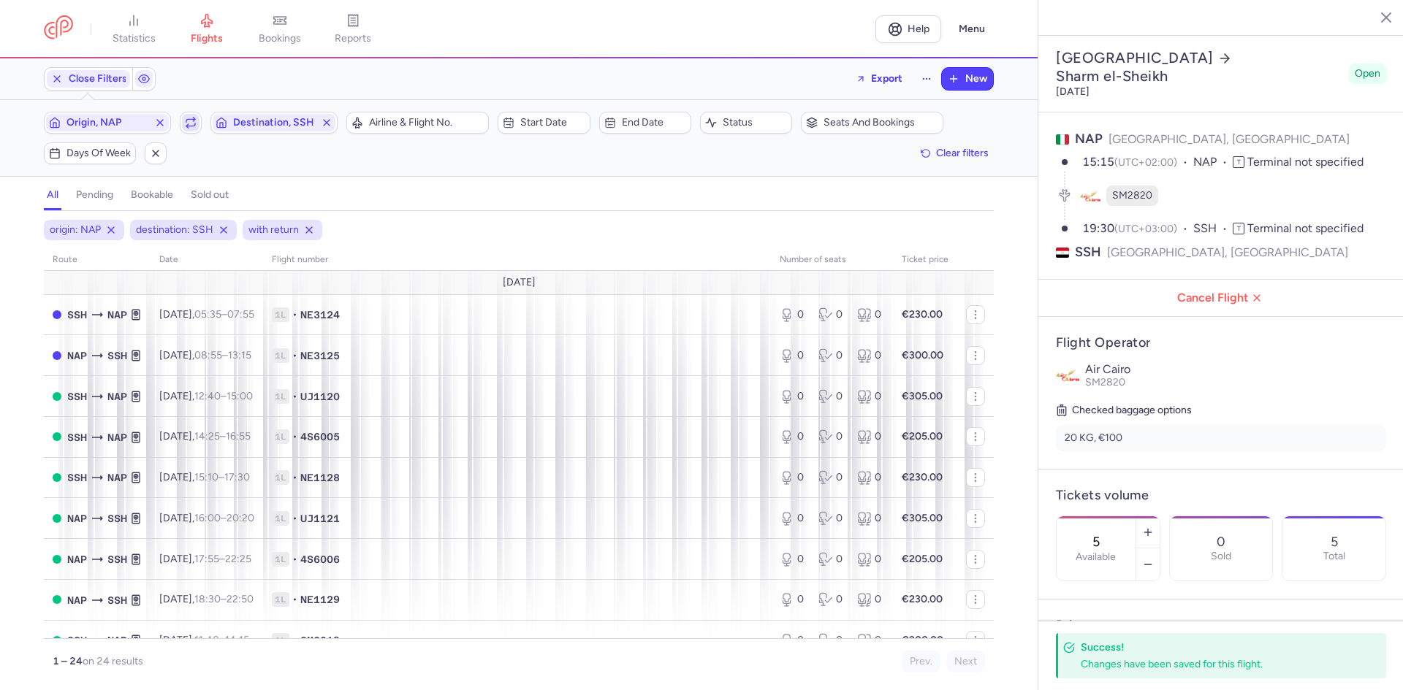
click at [192, 123] on icon "button" at bounding box center [191, 123] width 12 height 12
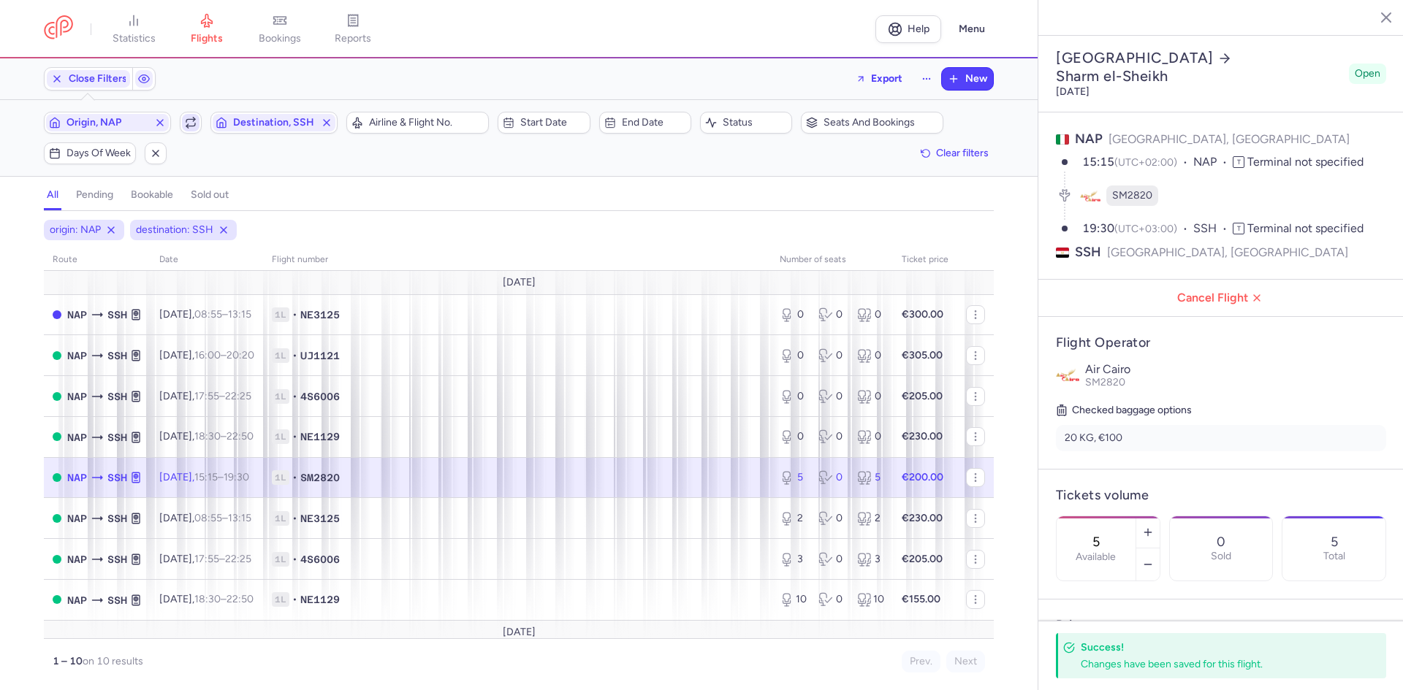
click at [188, 124] on polyline "button" at bounding box center [187, 126] width 2 height 4
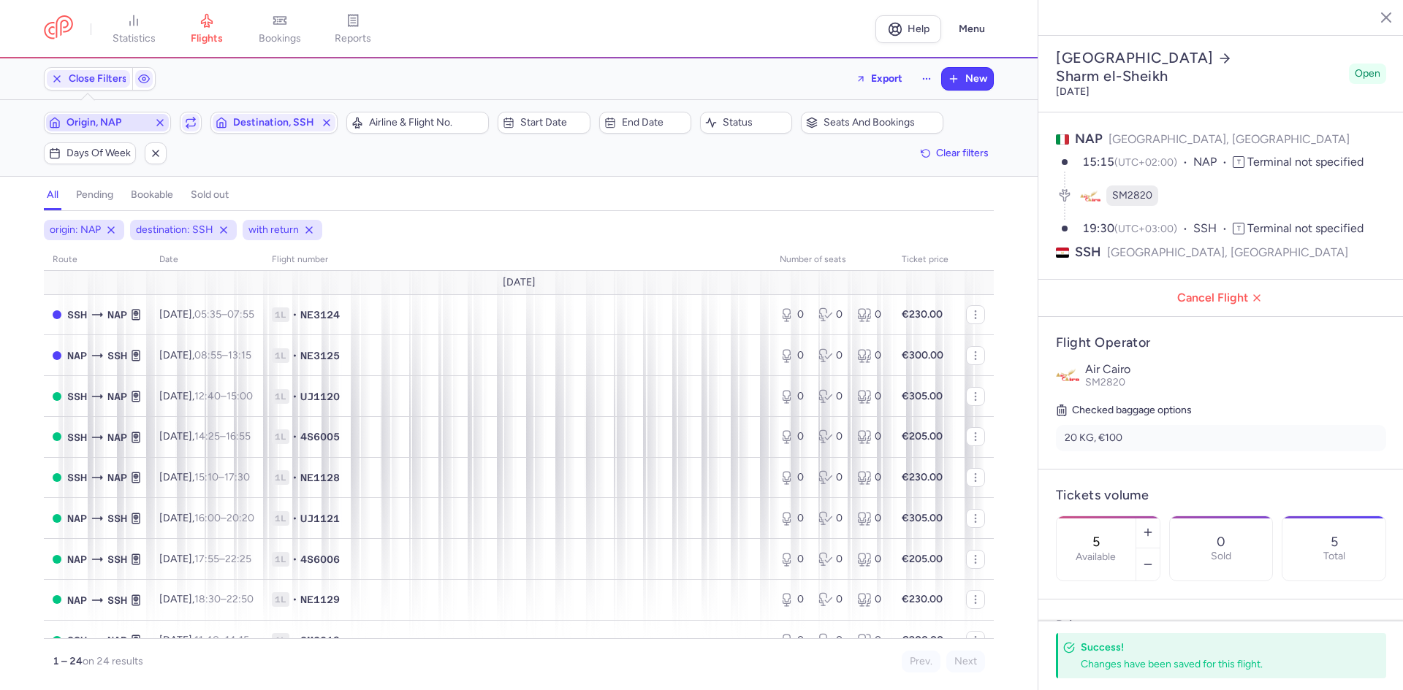
click at [148, 125] on span "Origin, NAP" at bounding box center [107, 123] width 82 height 12
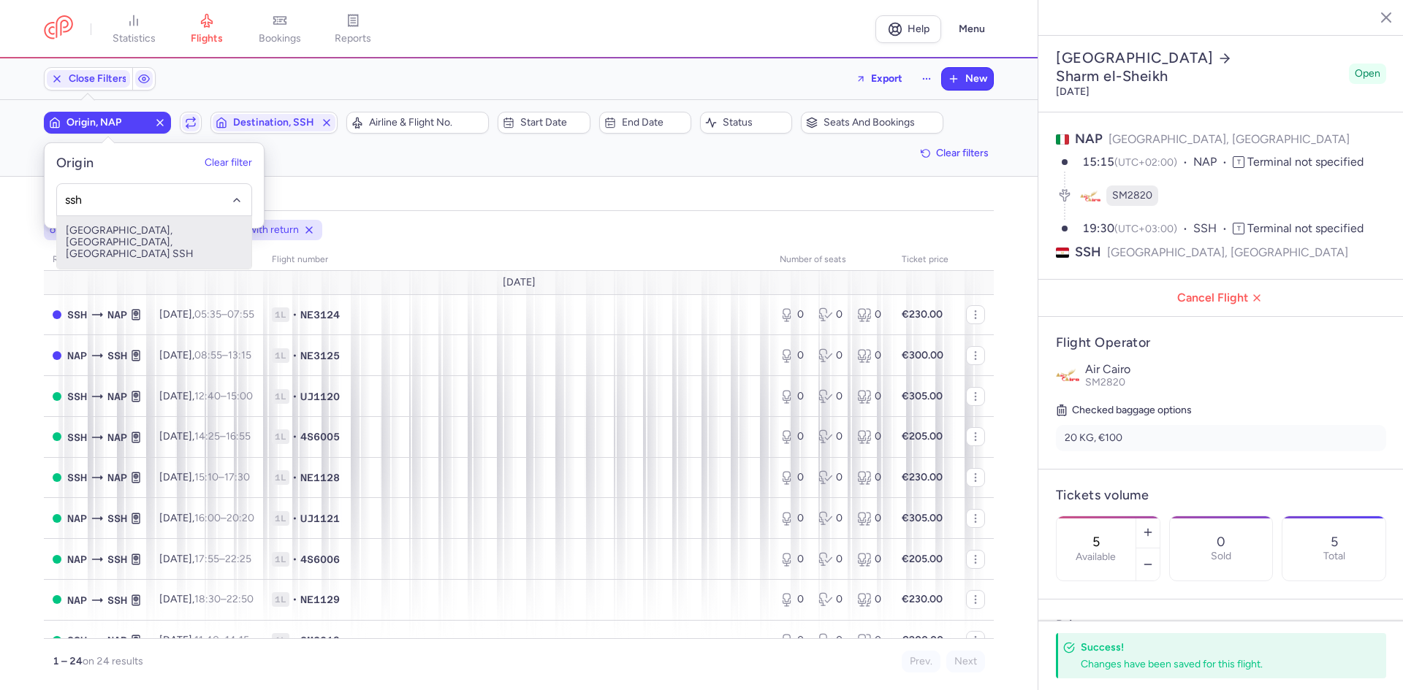
click at [163, 239] on span "[GEOGRAPHIC_DATA], [GEOGRAPHIC_DATA], [GEOGRAPHIC_DATA] SSH" at bounding box center [154, 242] width 194 height 53
type input "ssh"
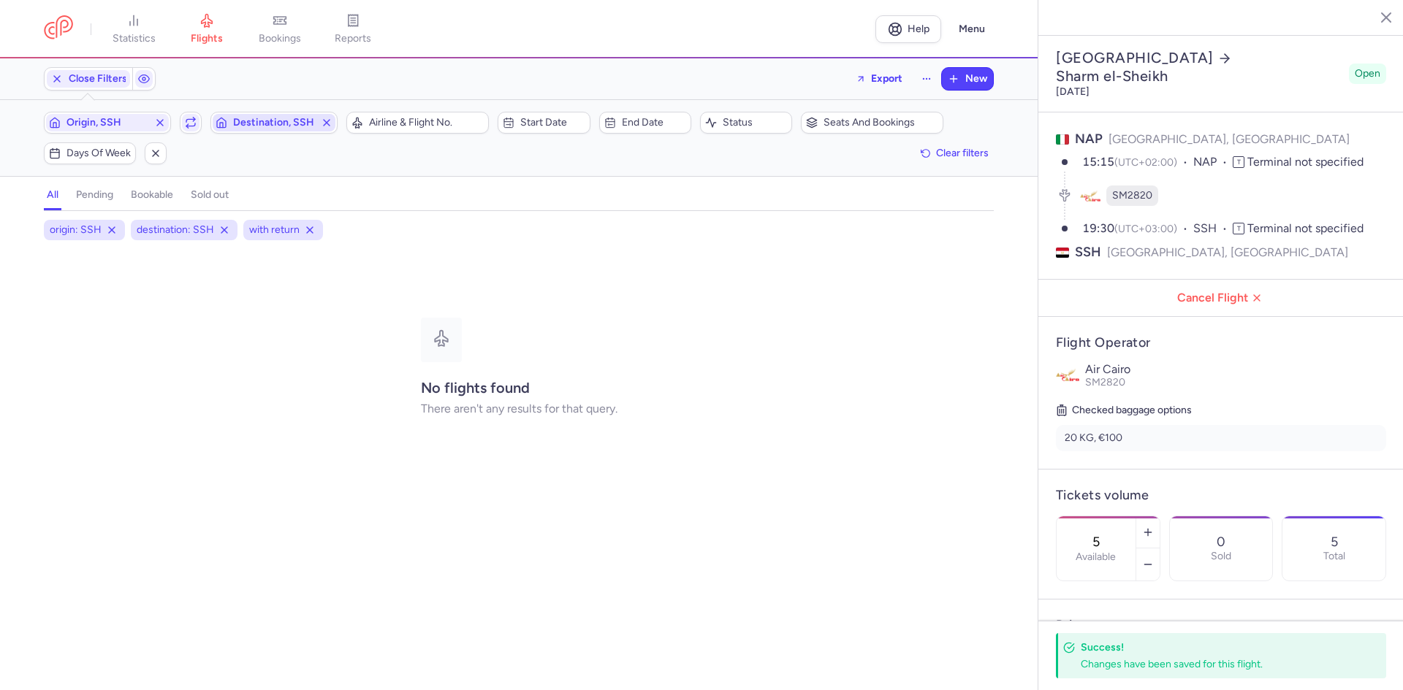
click at [330, 123] on icon "button" at bounding box center [327, 123] width 12 height 12
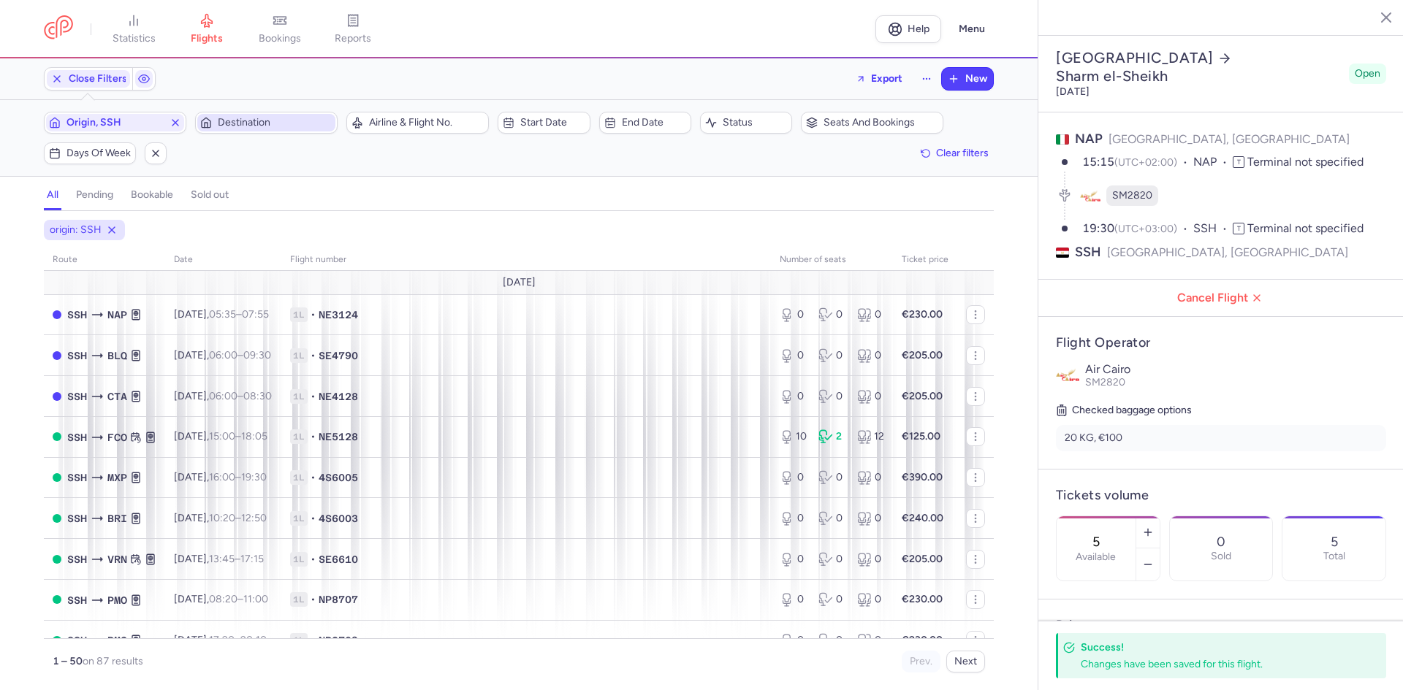
click at [315, 126] on span "Destination" at bounding box center [275, 123] width 115 height 12
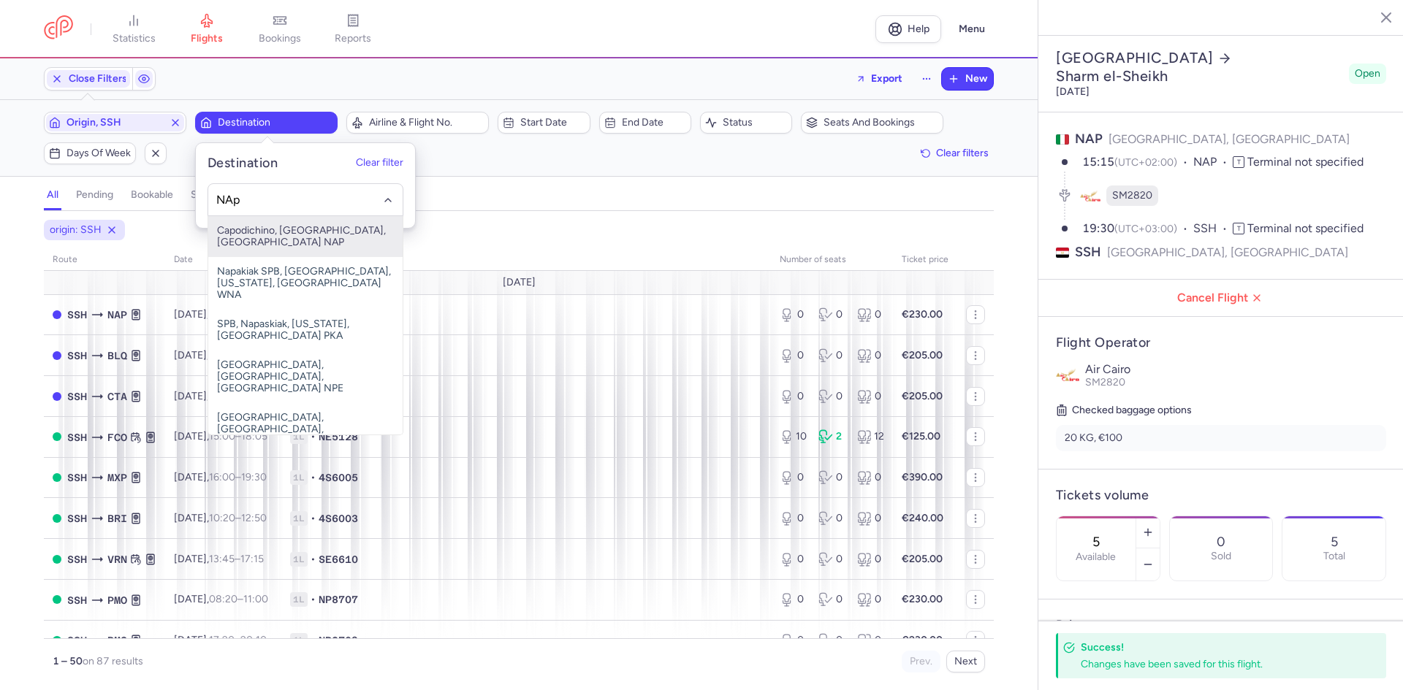
click at [320, 229] on span "Capodichino, [GEOGRAPHIC_DATA], [GEOGRAPHIC_DATA] NAP" at bounding box center [305, 236] width 194 height 41
type input "NAp"
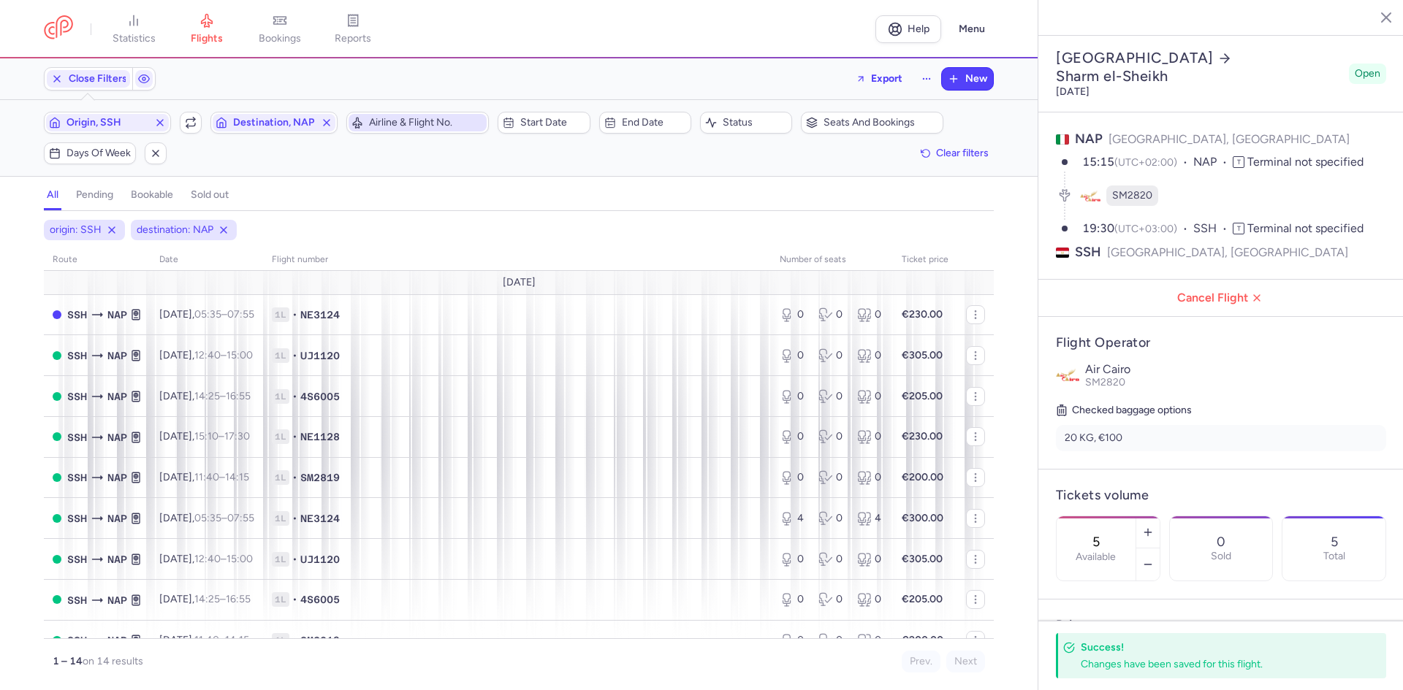
click at [460, 123] on span "Airline & Flight No." at bounding box center [426, 123] width 115 height 12
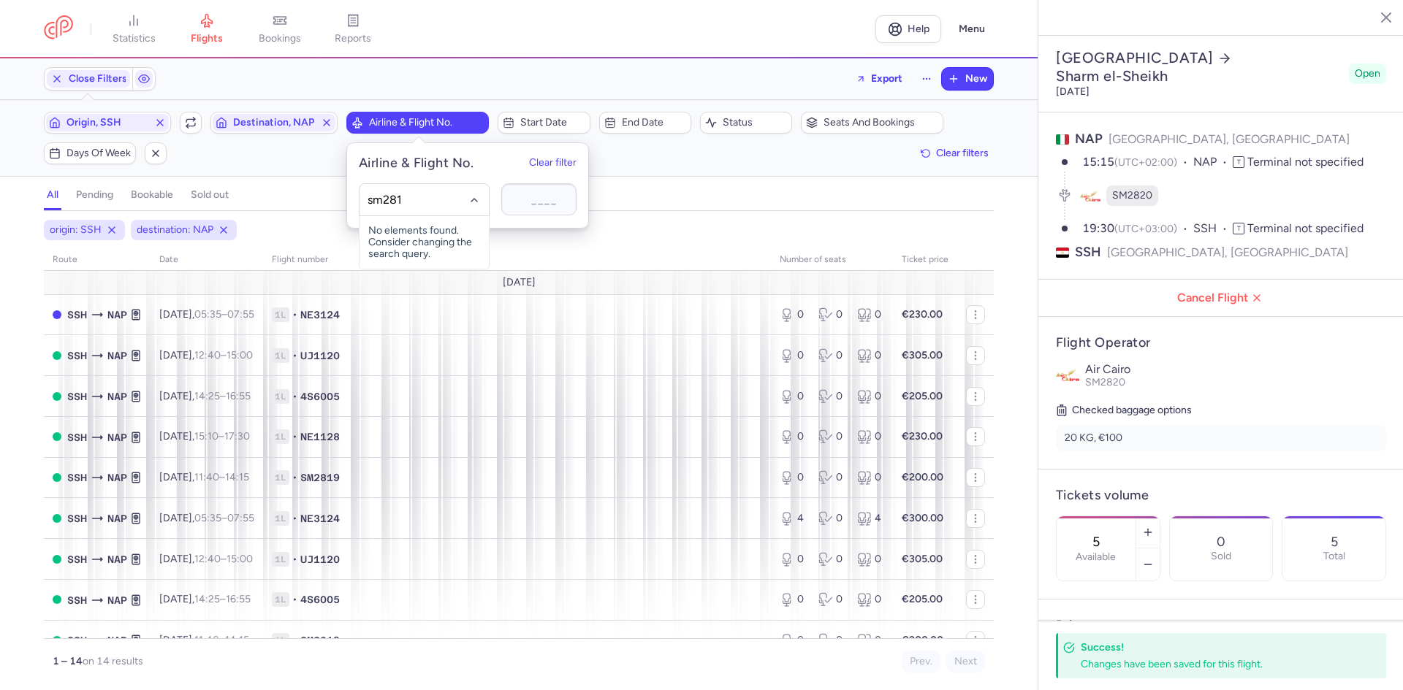
type input "sm2819"
click at [393, 248] on span "No elements found. Consider changing the search query." at bounding box center [423, 242] width 129 height 53
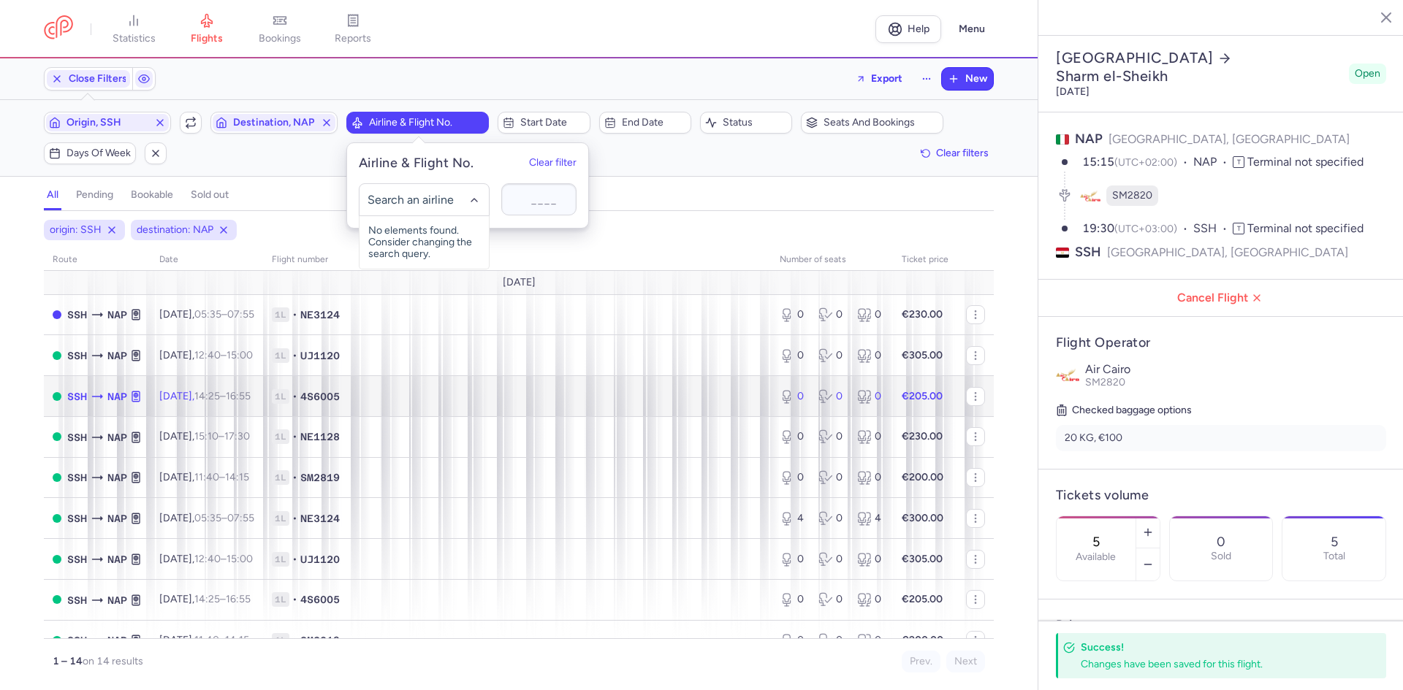
click at [392, 381] on td "1L • 4S6005" at bounding box center [517, 396] width 508 height 41
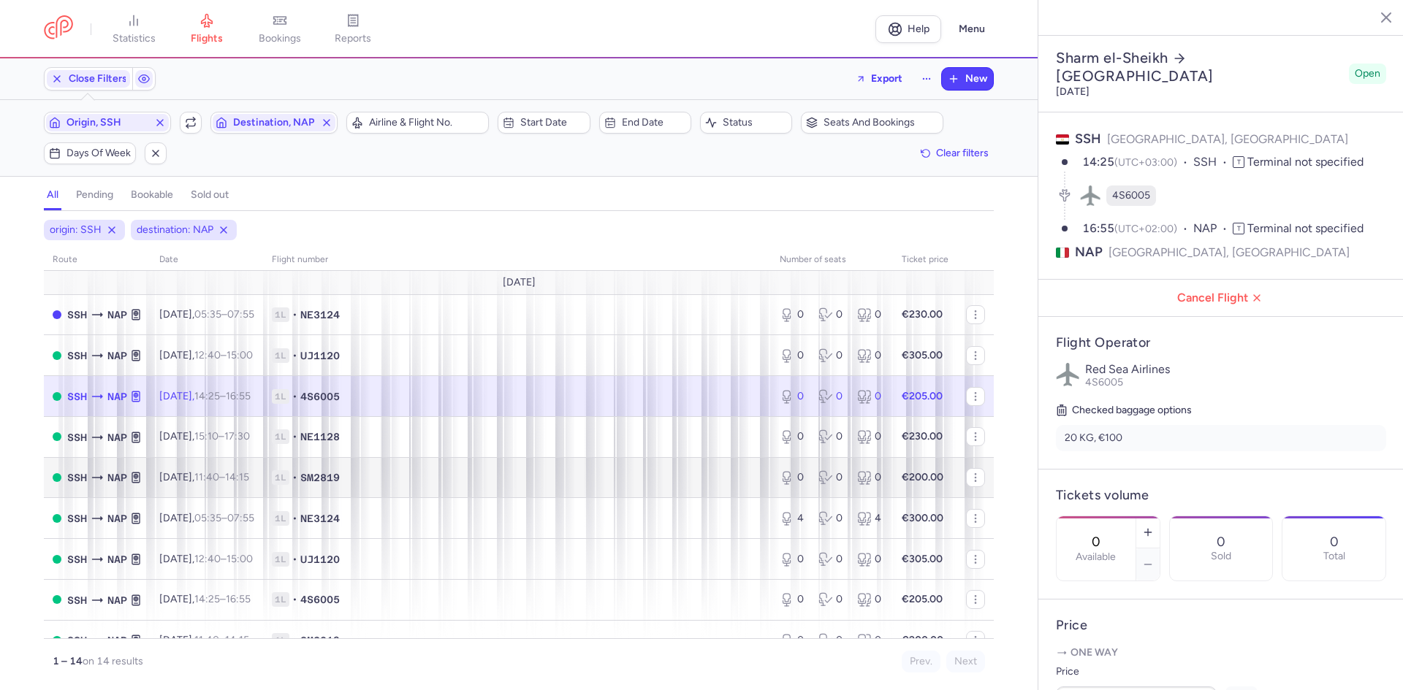
scroll to position [73, 0]
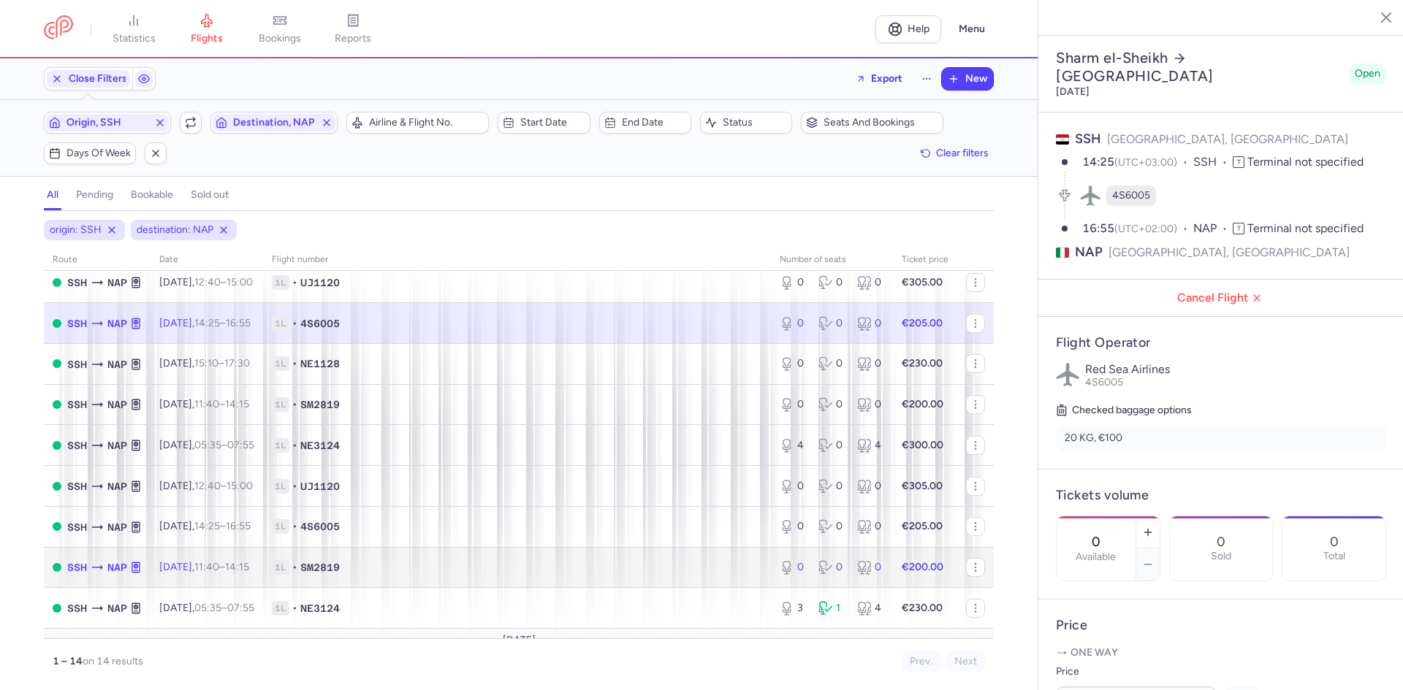
click at [110, 570] on span "NAP" at bounding box center [117, 568] width 20 height 16
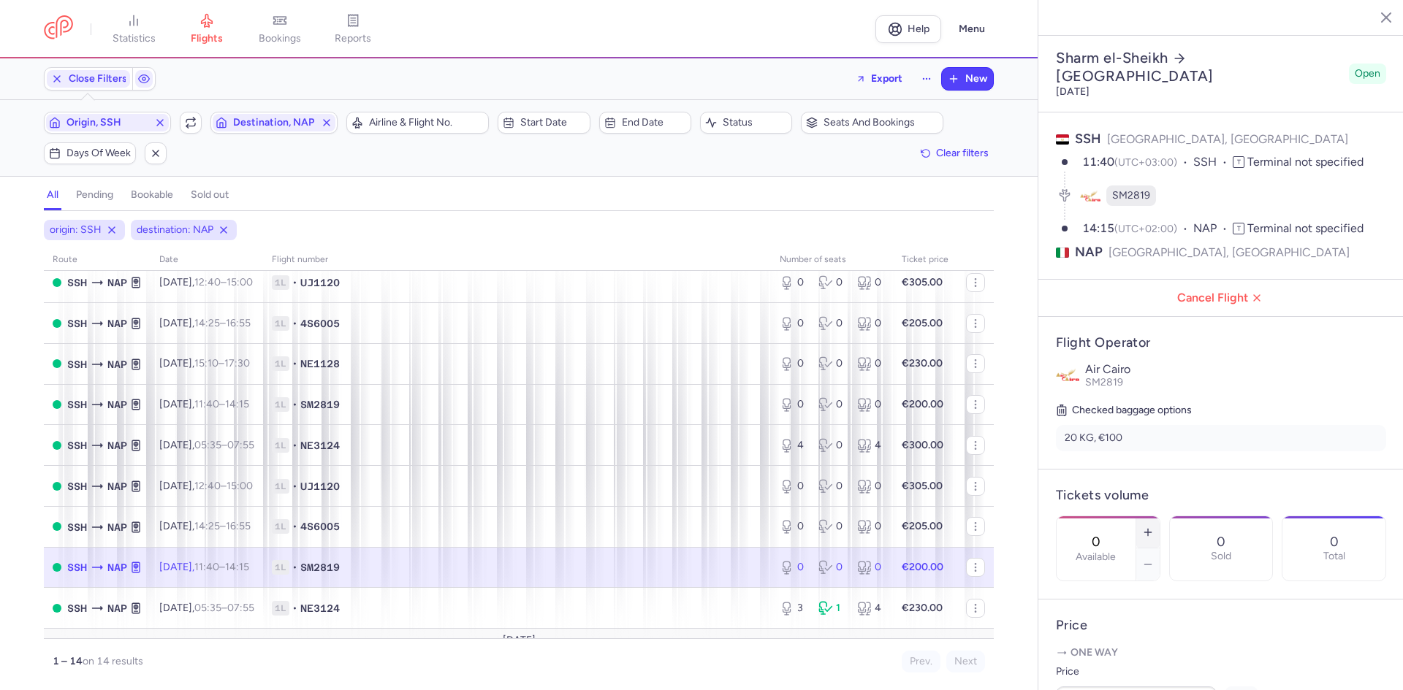
click at [1151, 533] on line "button" at bounding box center [1147, 533] width 7 height 0
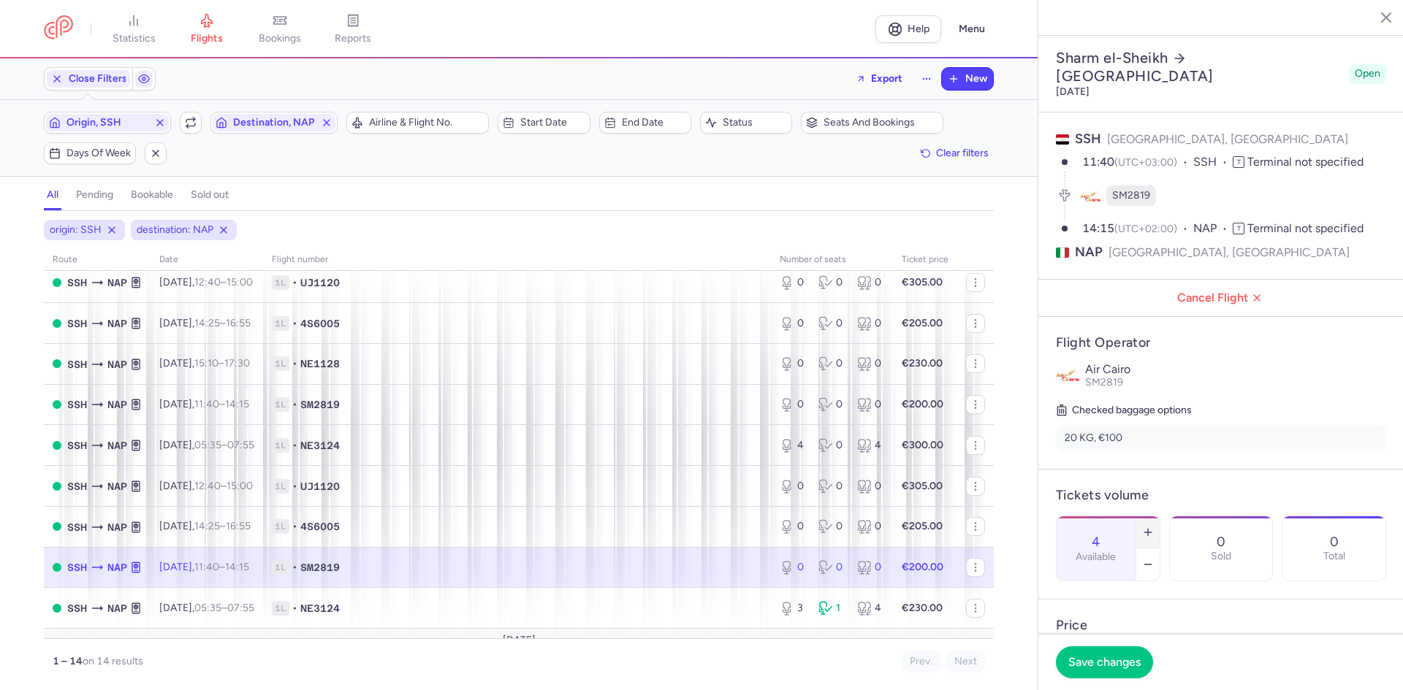
type input "5"
click at [1121, 669] on button "Save changes" at bounding box center [1104, 662] width 97 height 32
